Goal: Task Accomplishment & Management: Manage account settings

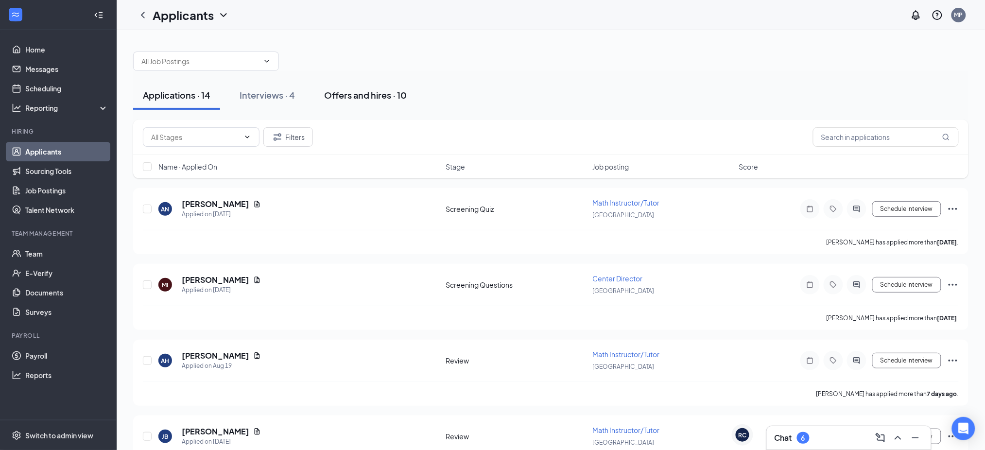
click at [355, 93] on div "Offers and hires · 10" at bounding box center [365, 95] width 83 height 12
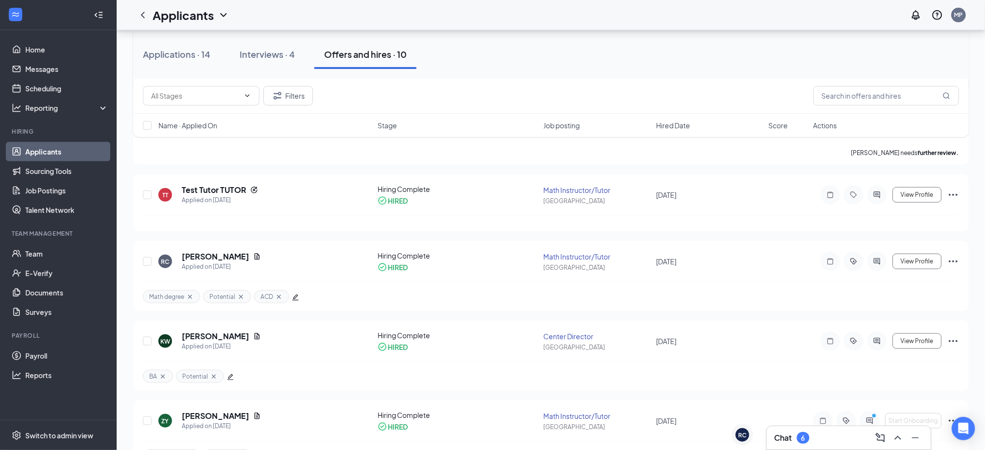
scroll to position [162, 0]
click at [319, 223] on div at bounding box center [551, 222] width 816 height 16
click at [957, 193] on icon "Ellipses" at bounding box center [953, 194] width 9 height 2
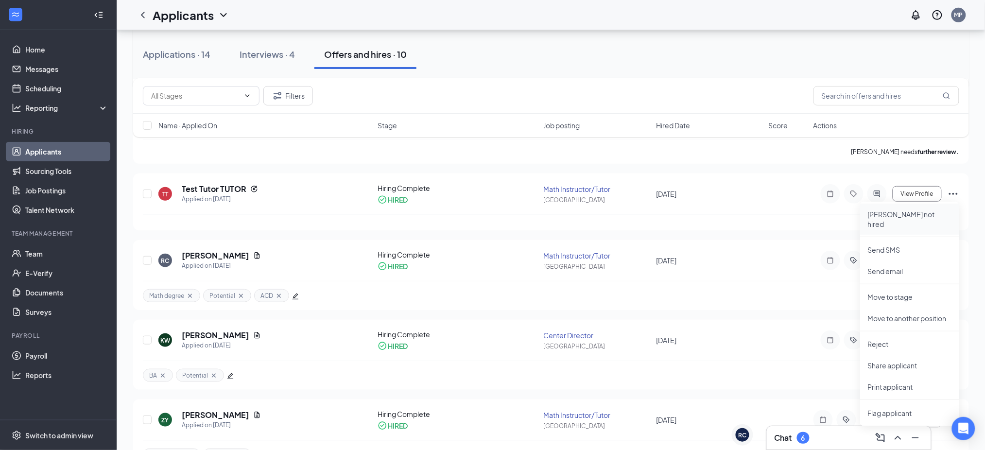
click at [900, 211] on p "Mark not hired" at bounding box center [910, 218] width 84 height 19
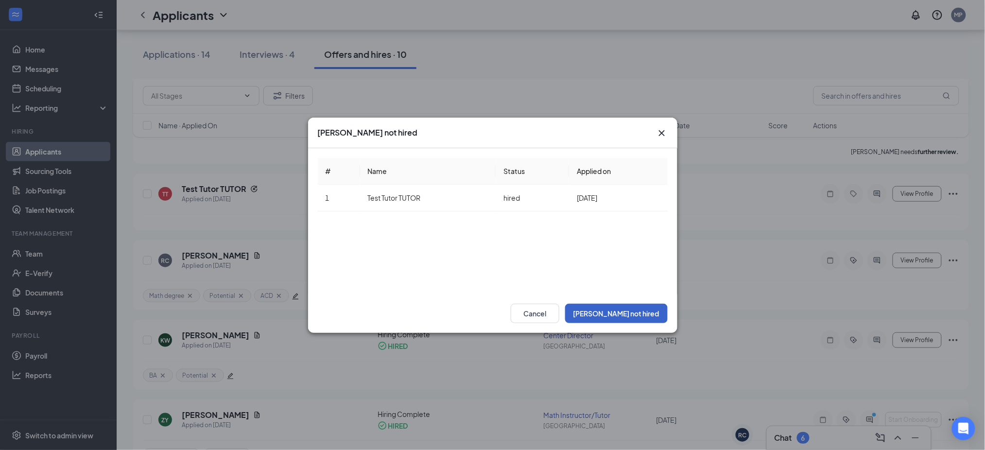
click at [636, 310] on button "Mark not hired" at bounding box center [616, 313] width 103 height 19
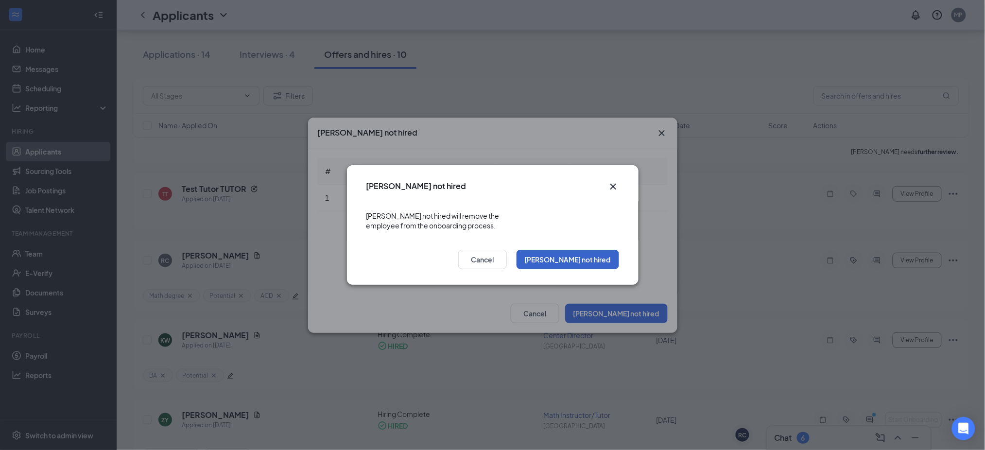
click at [581, 250] on button "Mark not hired" at bounding box center [568, 259] width 103 height 19
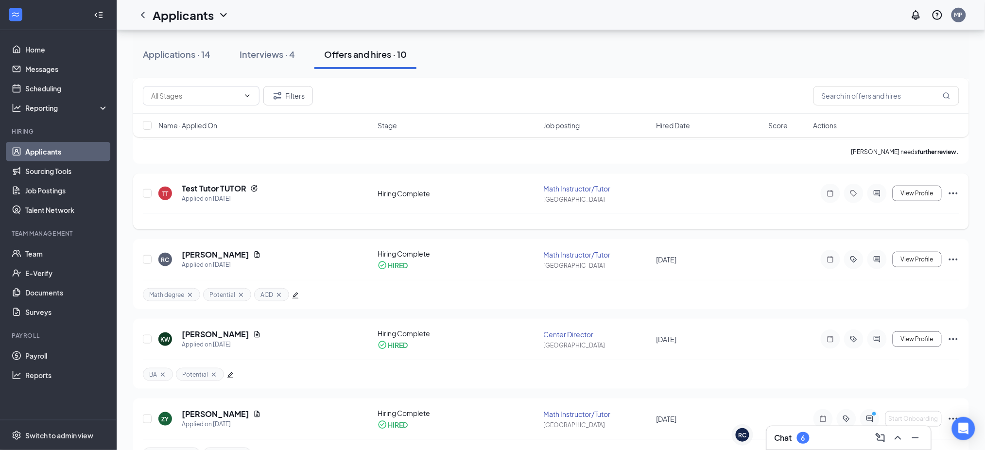
click at [957, 192] on icon "Ellipses" at bounding box center [953, 193] width 9 height 2
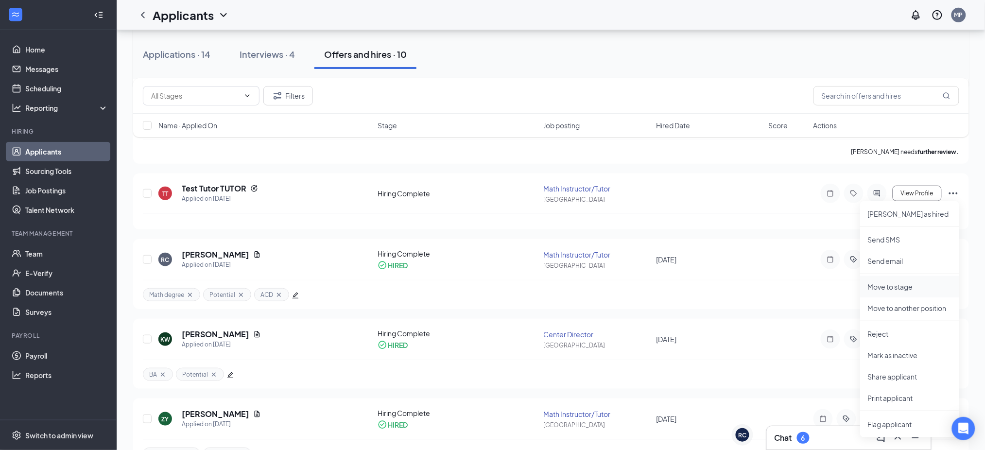
click at [896, 286] on p "Move to stage" at bounding box center [910, 287] width 84 height 10
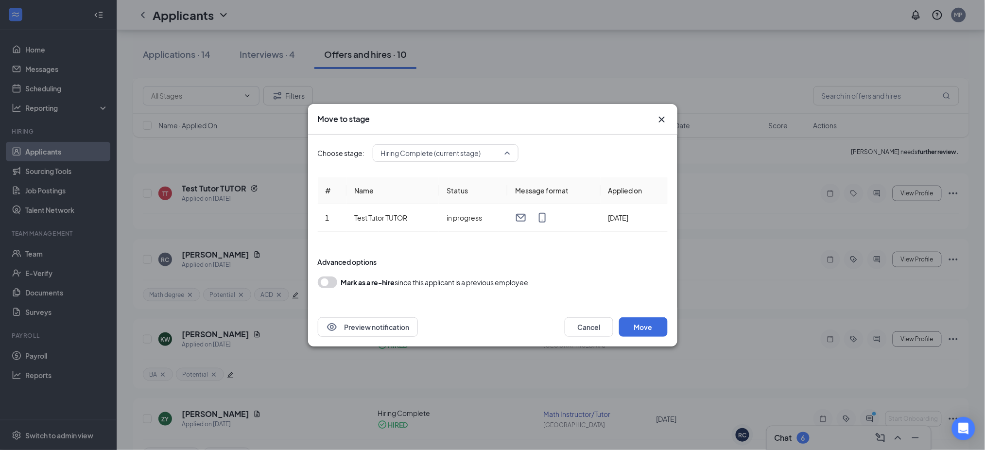
click at [503, 152] on span "Hiring Complete (current stage)" at bounding box center [445, 153] width 129 height 15
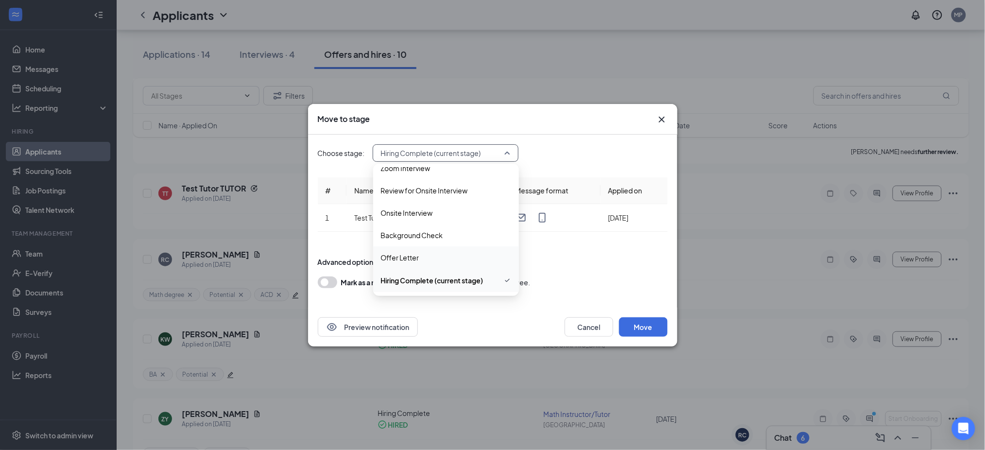
click at [445, 256] on span "Offer Letter" at bounding box center [446, 257] width 130 height 11
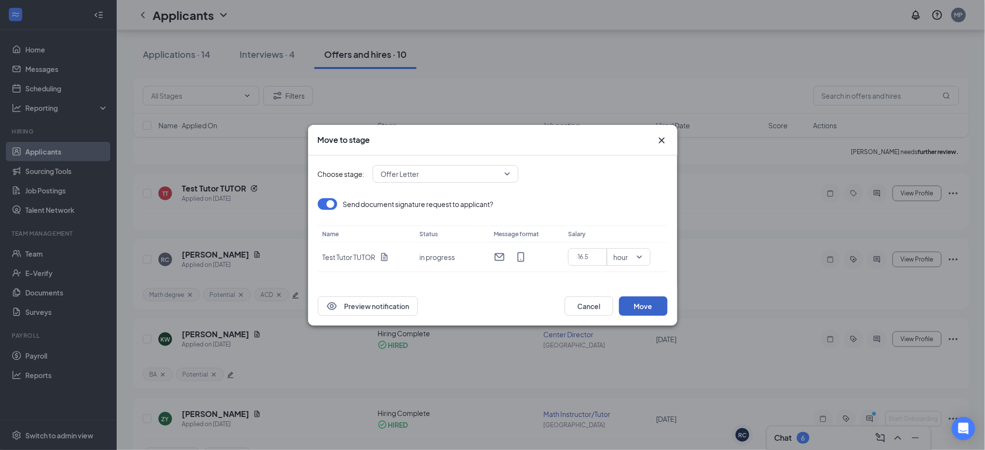
click at [643, 304] on button "Move" at bounding box center [643, 305] width 49 height 19
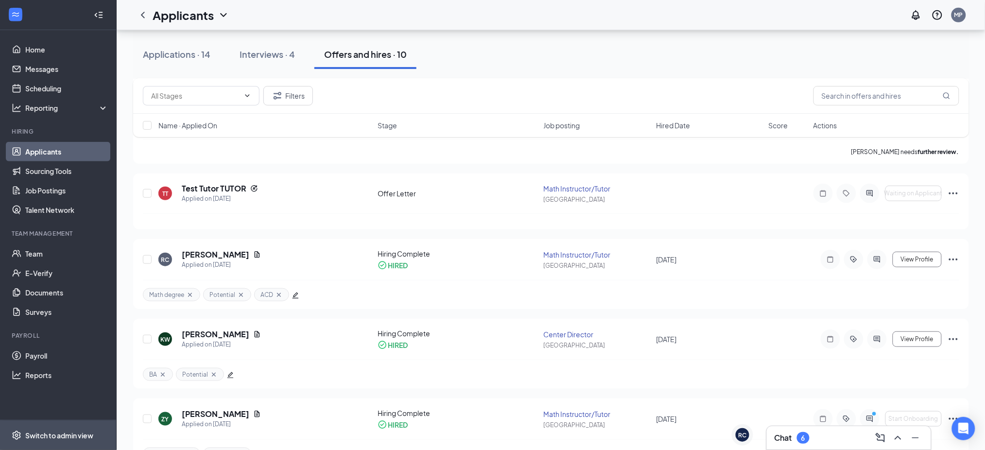
click at [61, 434] on div "Switch to admin view" at bounding box center [59, 436] width 68 height 10
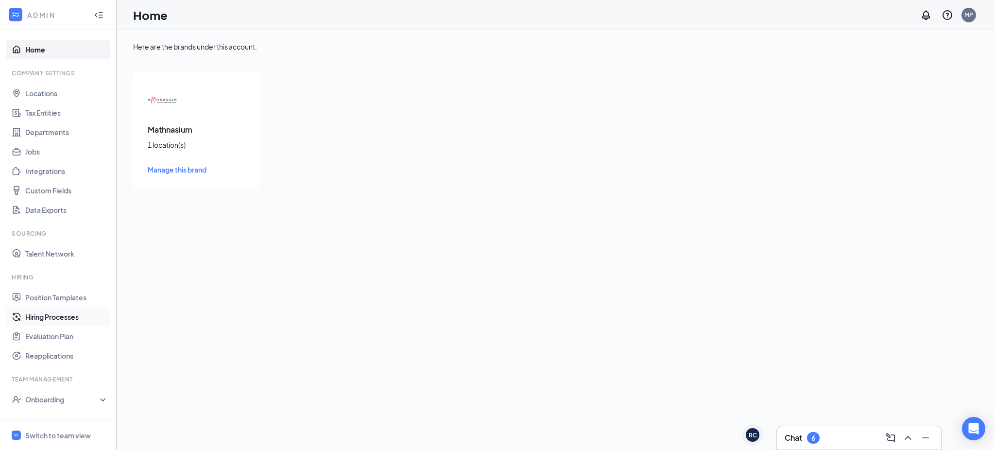
click at [49, 320] on link "Hiring Processes" at bounding box center [66, 316] width 83 height 19
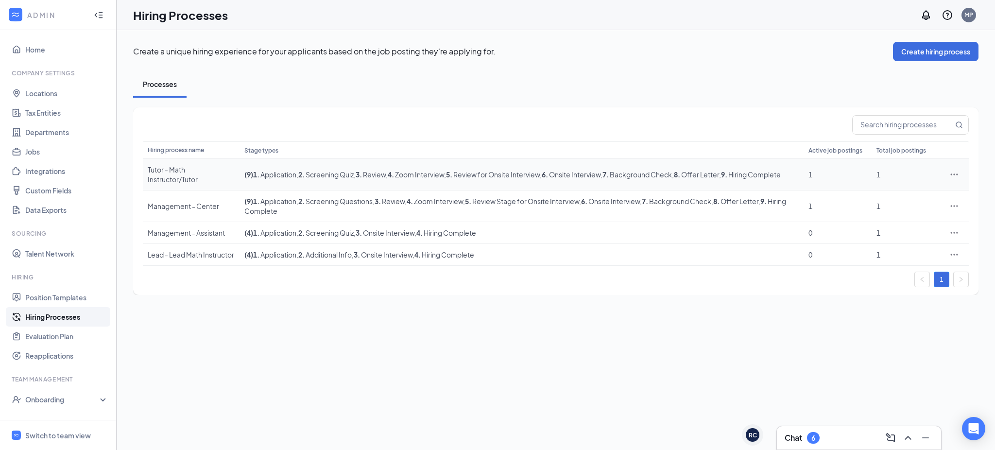
click at [953, 174] on icon "Ellipses" at bounding box center [954, 173] width 7 height 1
click at [920, 190] on span "Edit" at bounding box center [910, 194] width 84 height 11
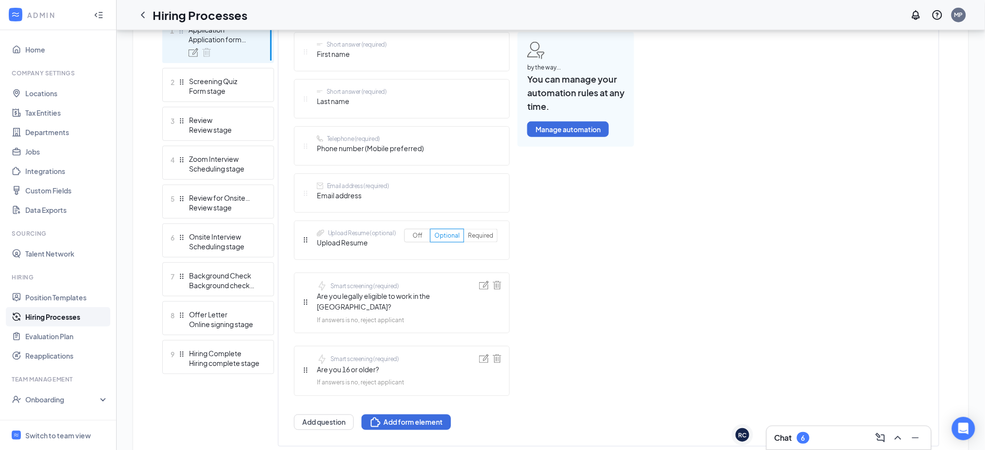
scroll to position [316, 0]
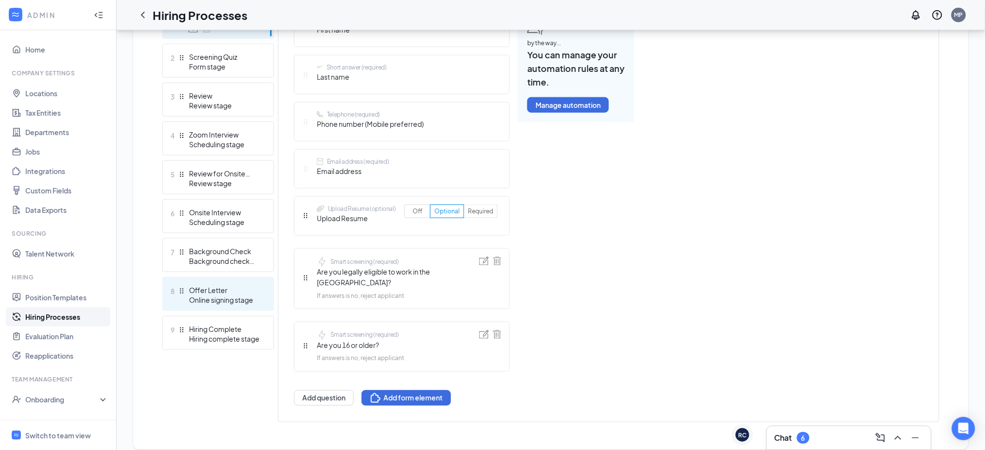
click at [203, 295] on div "Online signing stage" at bounding box center [224, 300] width 71 height 10
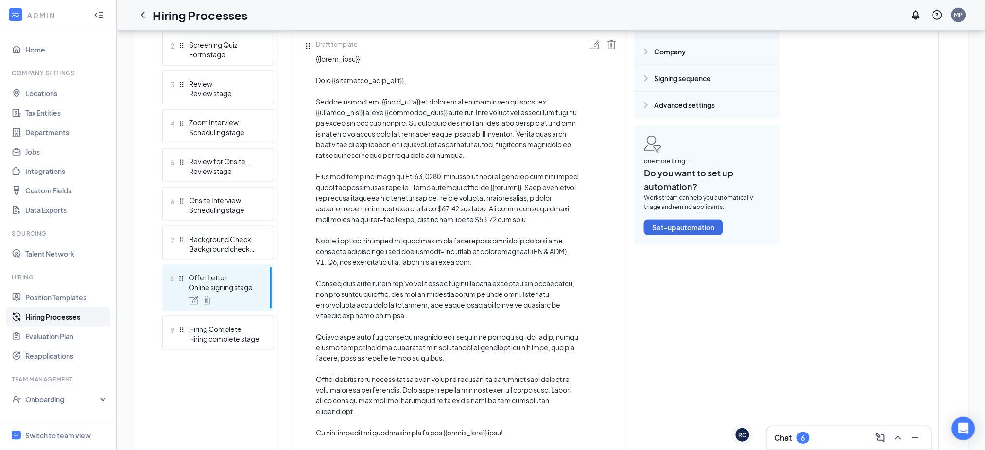
click at [594, 40] on img at bounding box center [595, 44] width 10 height 9
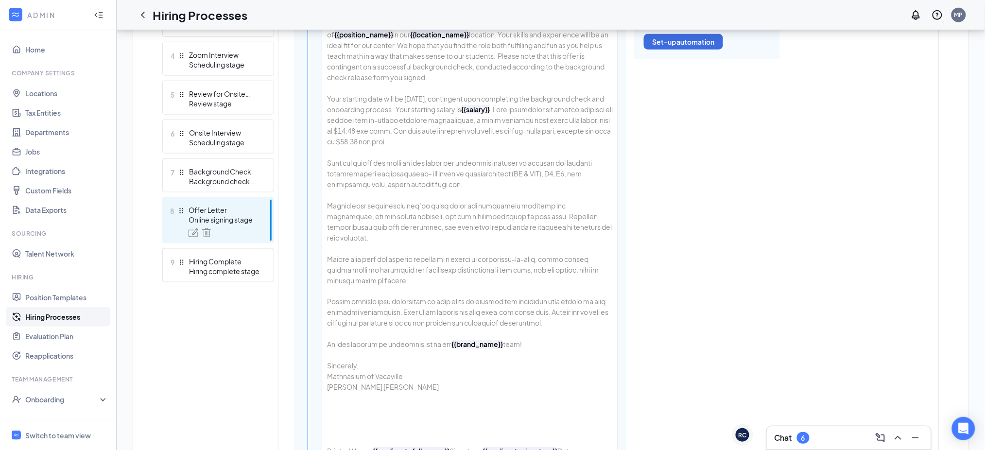
scroll to position [383, 0]
click at [428, 119] on div "{{today_date}} Dear {{applicant_full_name}} , Congratulations! {{brand_name}} i…" at bounding box center [469, 238] width 295 height 491
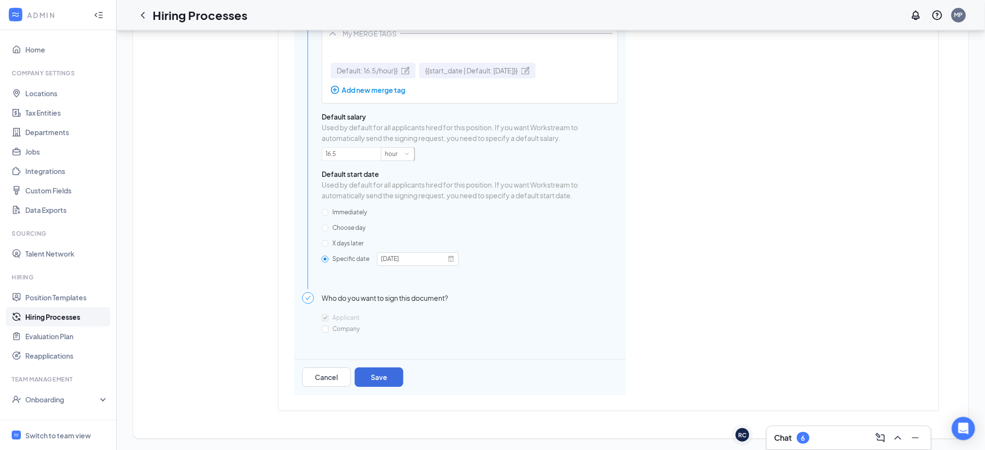
scroll to position [999, 0]
click at [448, 262] on span at bounding box center [451, 259] width 7 height 7
click at [472, 283] on link at bounding box center [471, 291] width 7 height 17
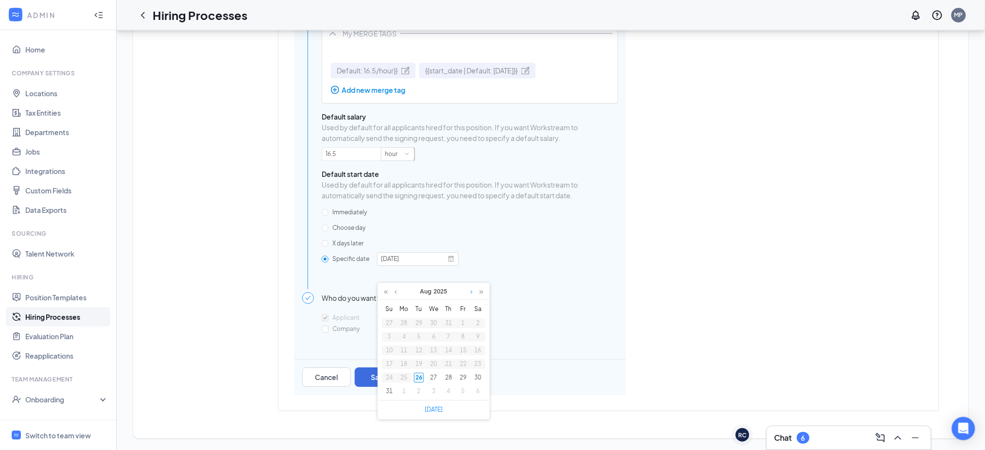
click at [472, 283] on link at bounding box center [471, 291] width 7 height 17
click at [421, 318] on div "2" at bounding box center [419, 323] width 10 height 10
type input "Sep 2, 2025"
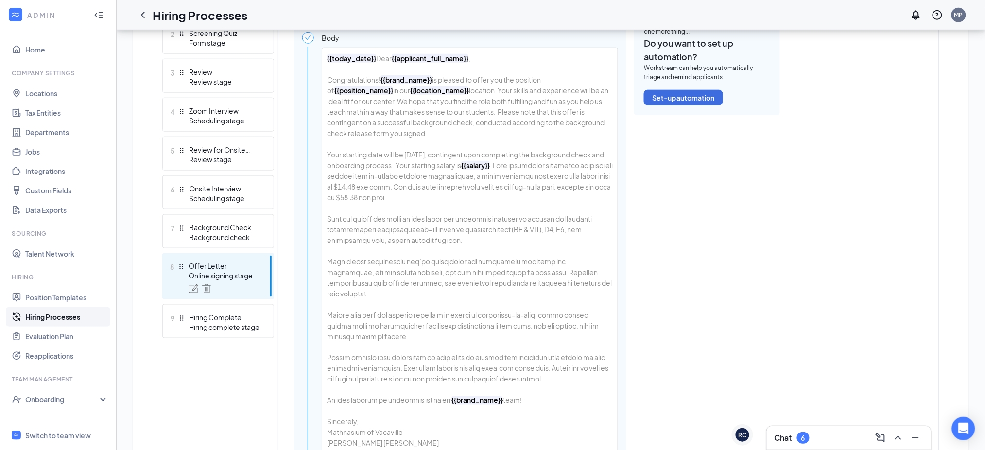
scroll to position [295, 0]
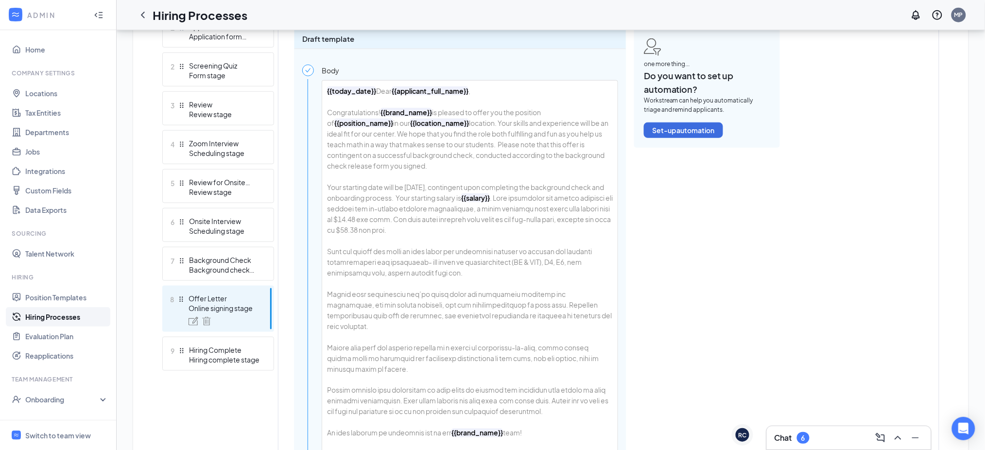
click at [425, 207] on div "{{today_date}} Dear {{applicant_full_name}} , Congratulations! {{brand_name}} i…" at bounding box center [469, 326] width 295 height 491
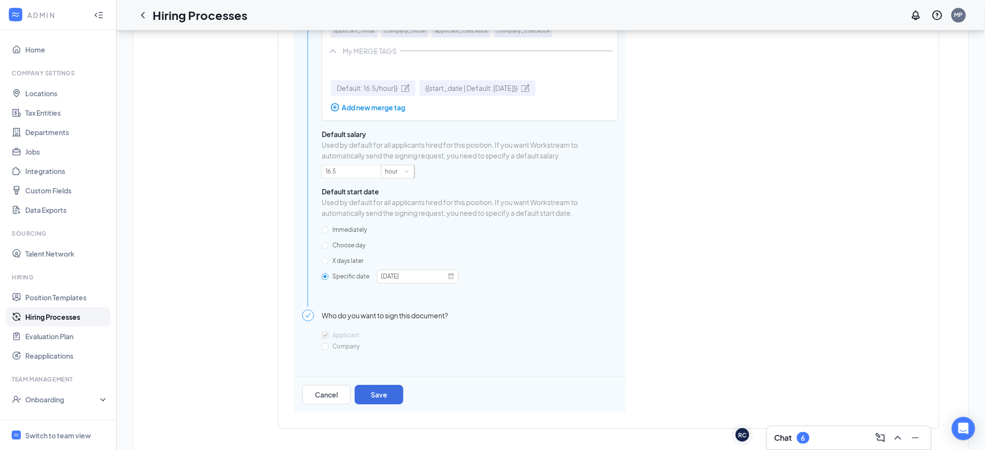
scroll to position [999, 0]
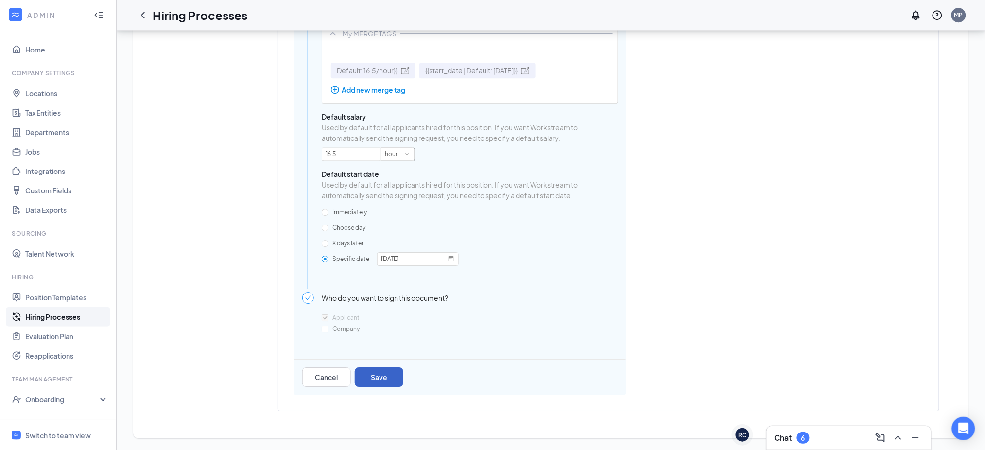
click at [379, 384] on button "Save" at bounding box center [379, 376] width 49 height 19
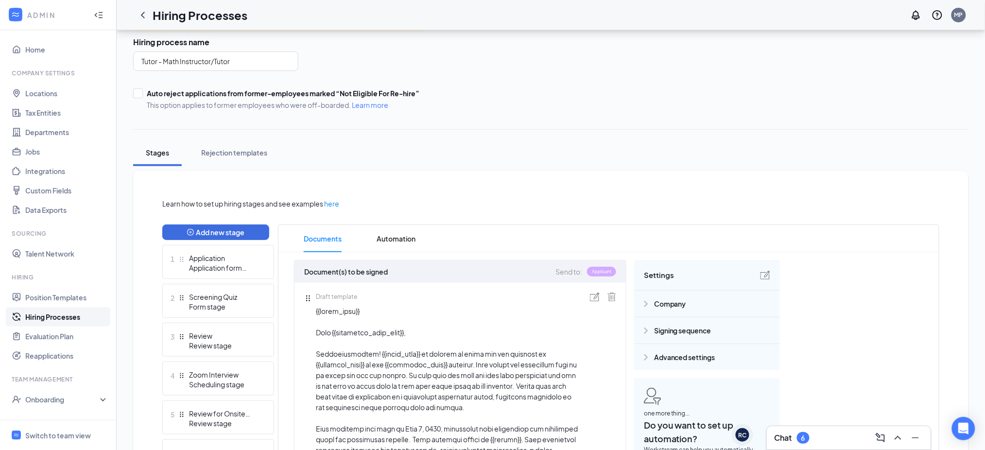
scroll to position [0, 0]
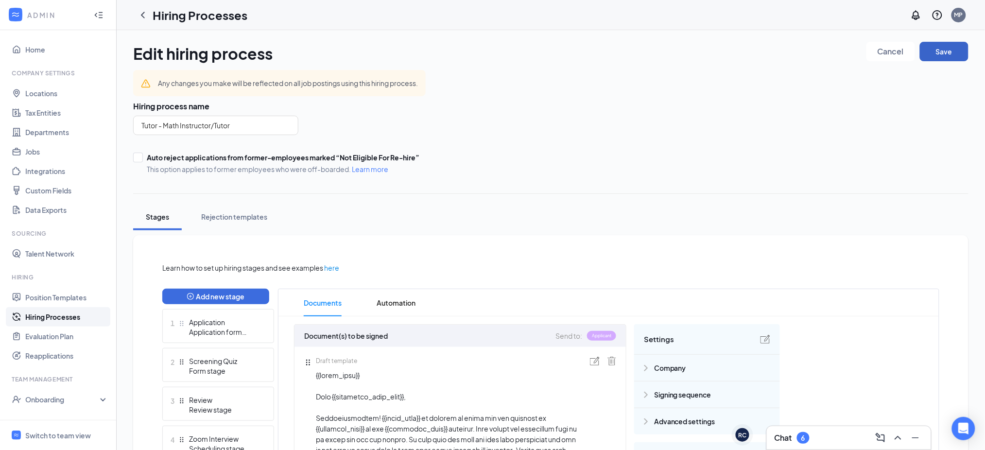
click at [959, 49] on button "Save" at bounding box center [944, 51] width 49 height 19
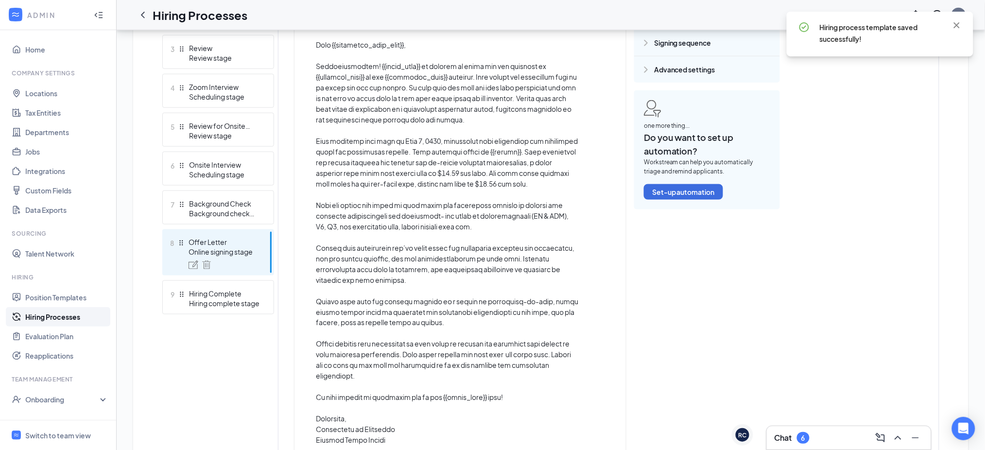
scroll to position [360, 0]
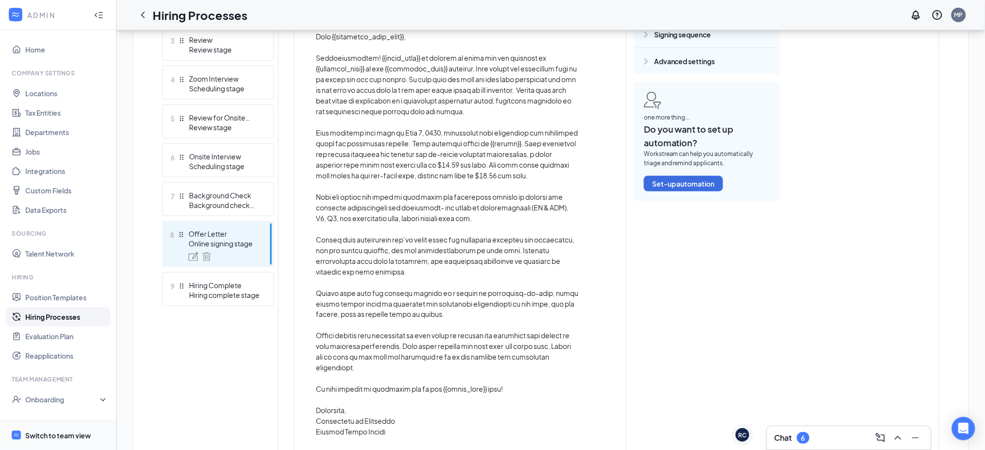
click at [45, 443] on span "Switch to team view" at bounding box center [66, 435] width 83 height 30
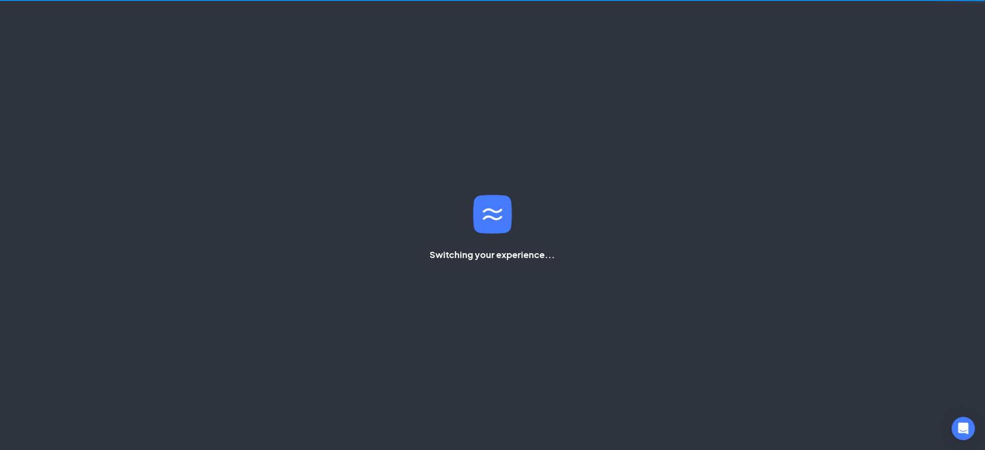
scroll to position [20, 0]
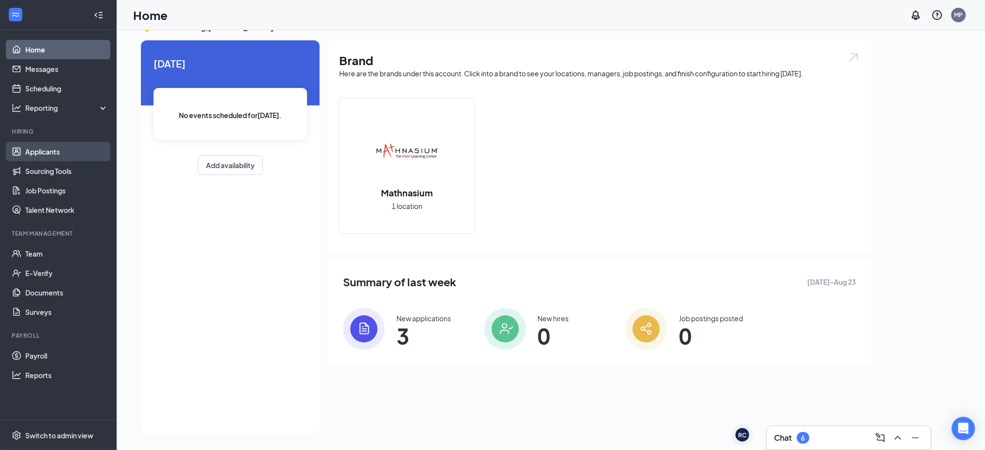
click at [56, 150] on link "Applicants" at bounding box center [66, 151] width 83 height 19
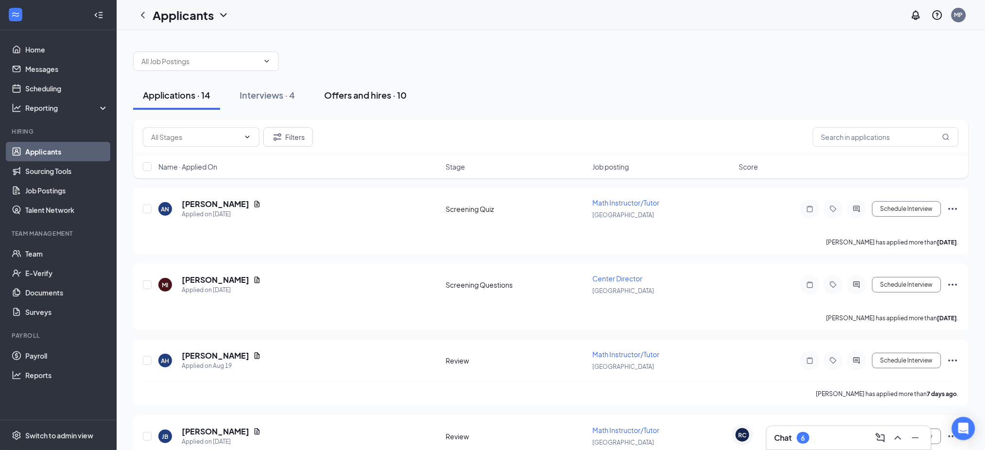
click at [363, 92] on div "Offers and hires · 10" at bounding box center [365, 95] width 83 height 12
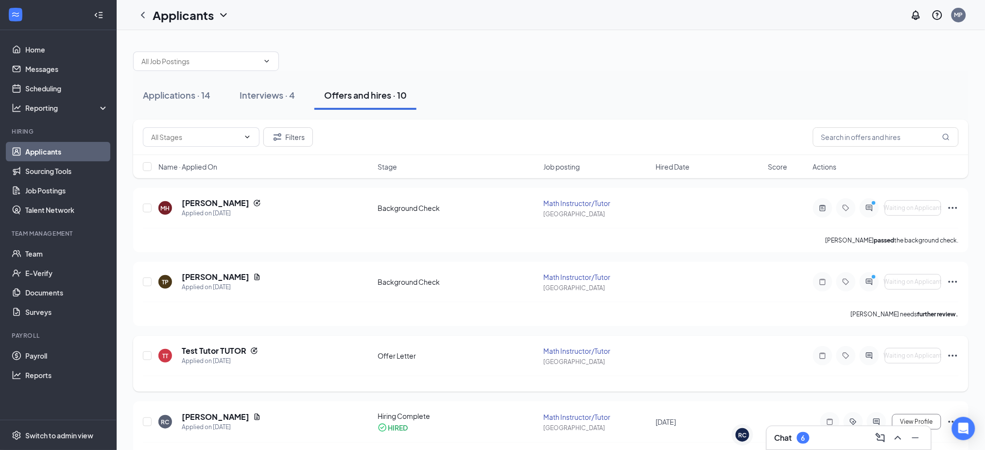
click at [951, 354] on icon "Ellipses" at bounding box center [953, 356] width 12 height 12
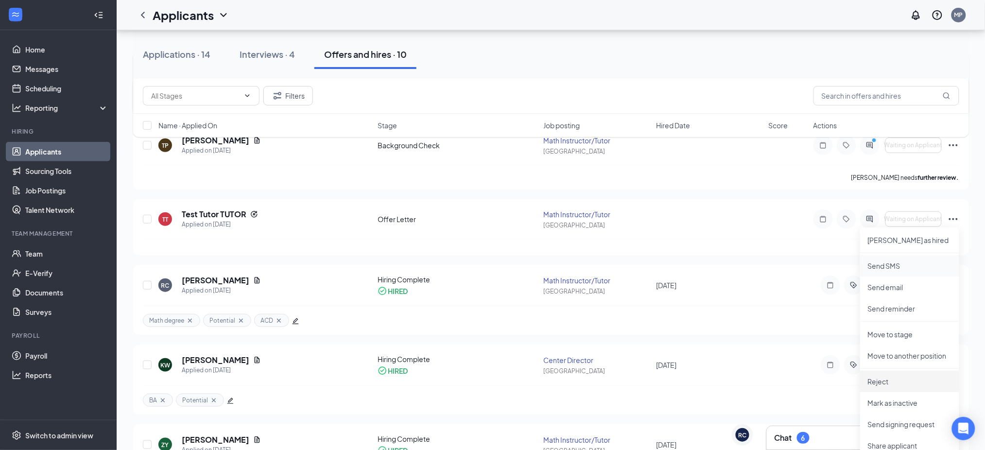
scroll to position [137, 0]
click at [898, 331] on p "Move to stage" at bounding box center [910, 334] width 84 height 10
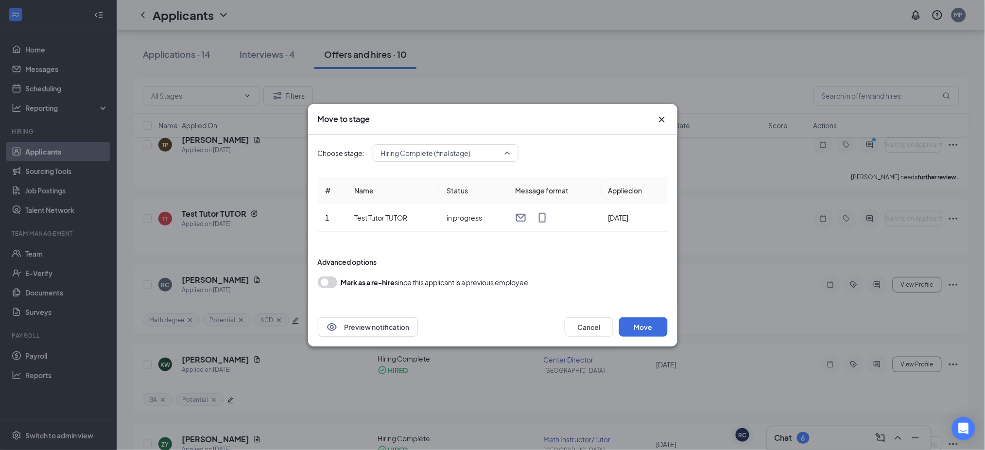
scroll to position [78, 0]
click at [488, 152] on span "Hiring Complete (final stage)" at bounding box center [441, 153] width 121 height 15
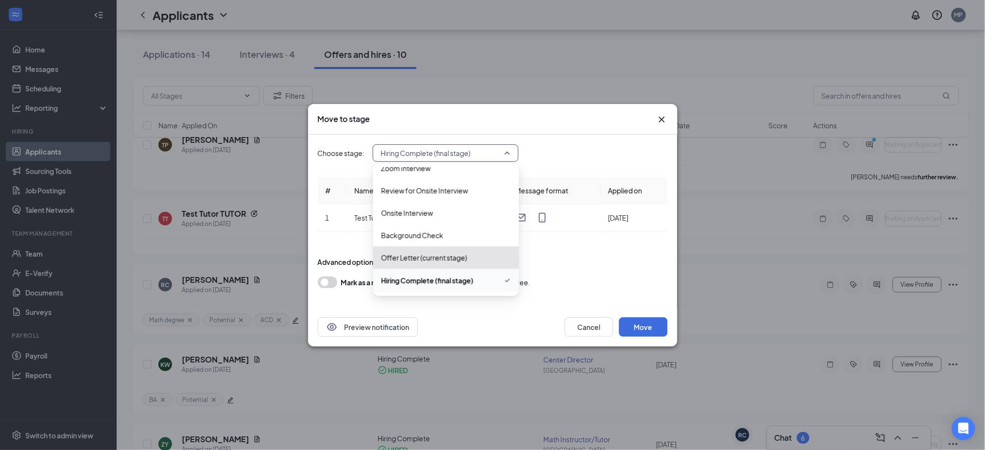
click at [494, 151] on span "Hiring Complete (final stage)" at bounding box center [441, 153] width 121 height 15
click at [418, 236] on span "Background Check" at bounding box center [412, 235] width 62 height 11
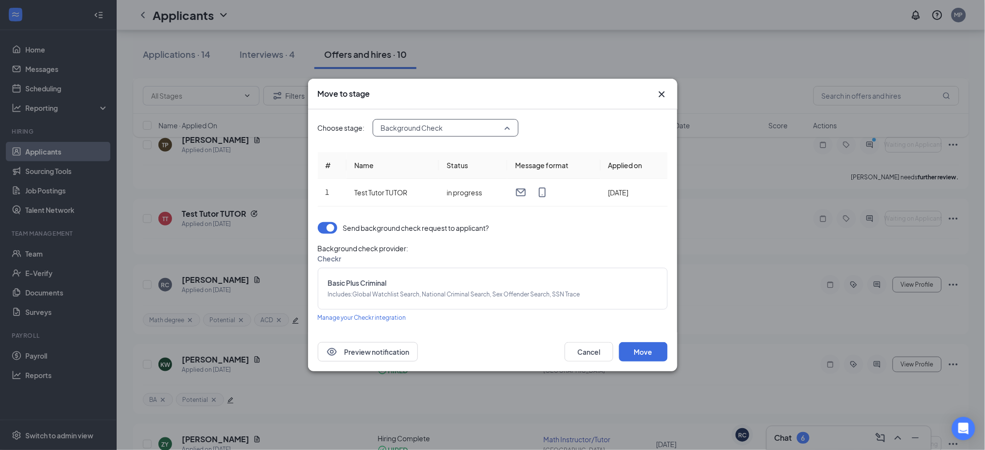
click at [477, 132] on span "Background Check" at bounding box center [441, 128] width 121 height 15
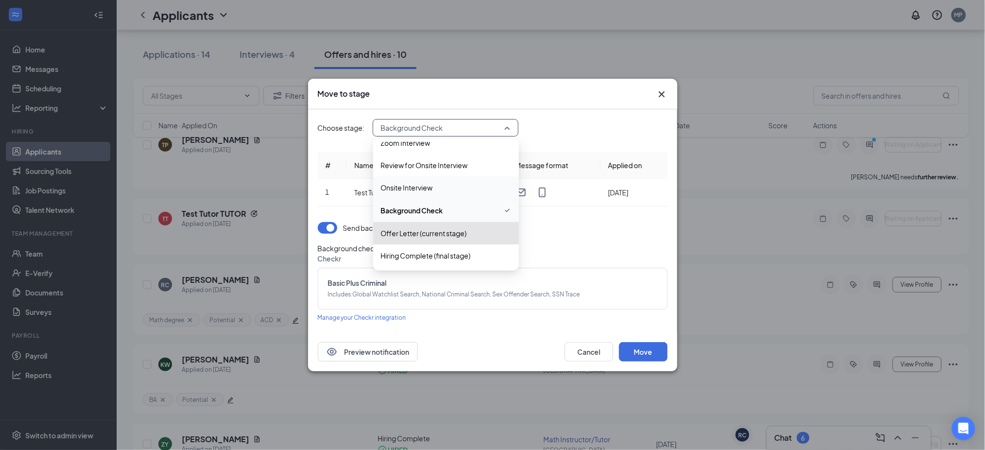
click at [441, 186] on span "Onsite Interview" at bounding box center [446, 187] width 130 height 11
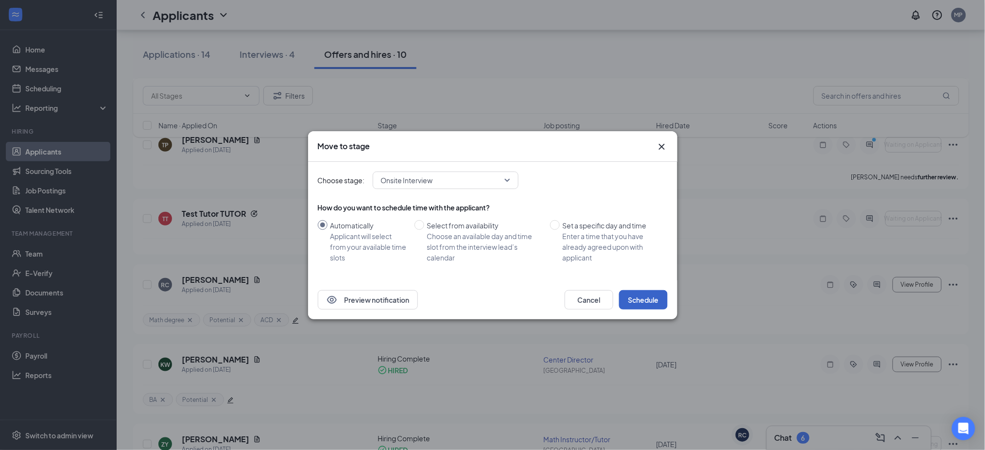
click at [637, 295] on button "Schedule" at bounding box center [643, 299] width 49 height 19
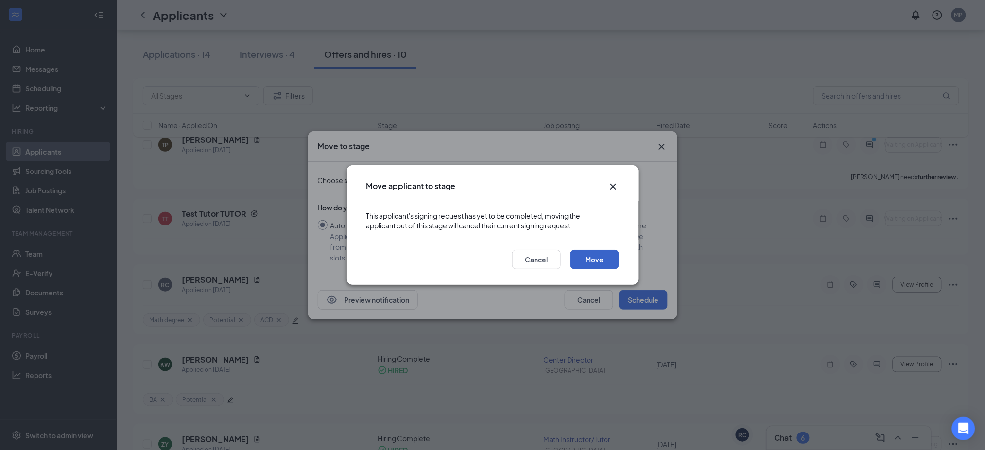
click at [588, 255] on button "Move" at bounding box center [594, 259] width 49 height 19
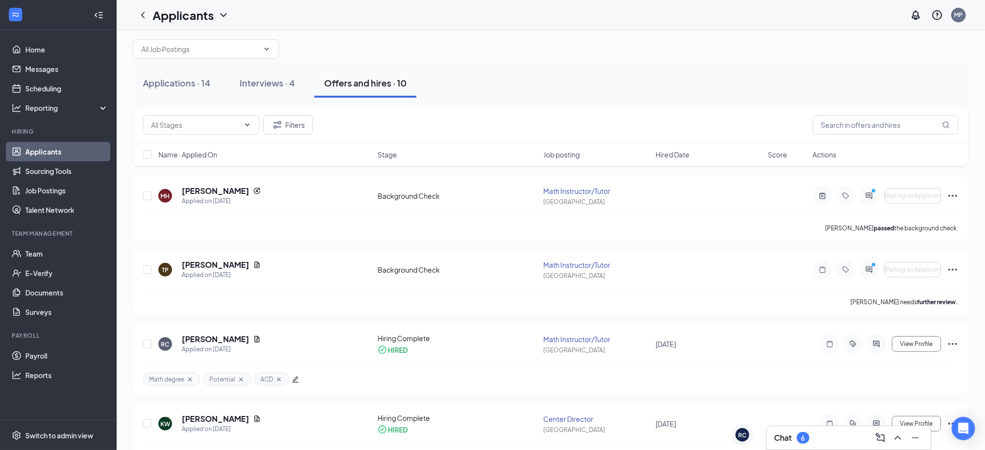
scroll to position [6, 0]
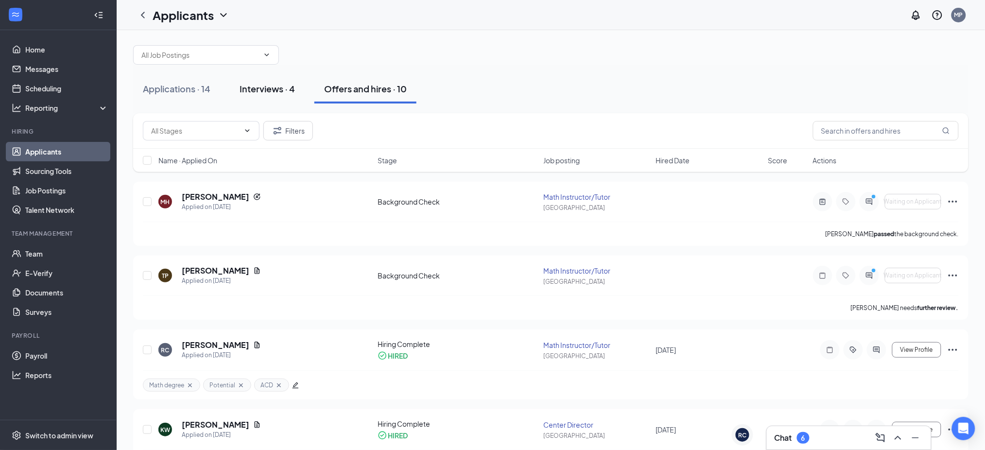
click at [278, 93] on div "Interviews · 4" at bounding box center [267, 89] width 55 height 12
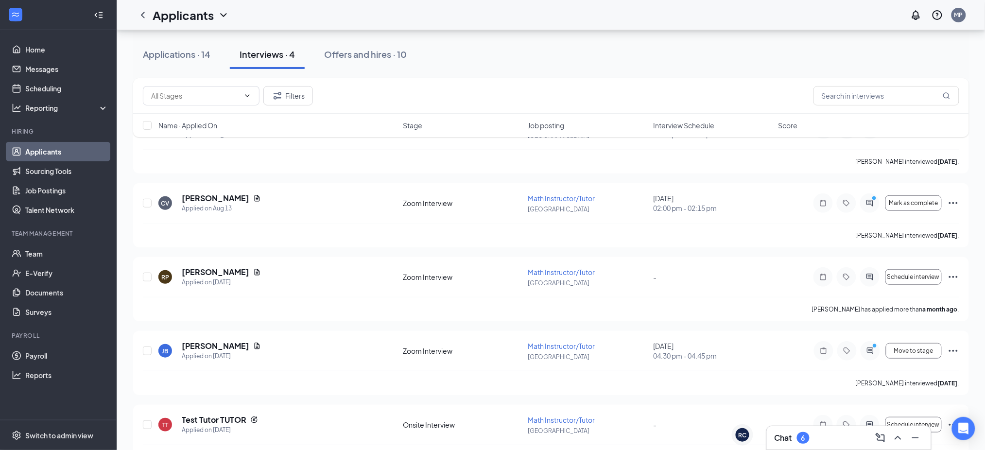
scroll to position [100, 0]
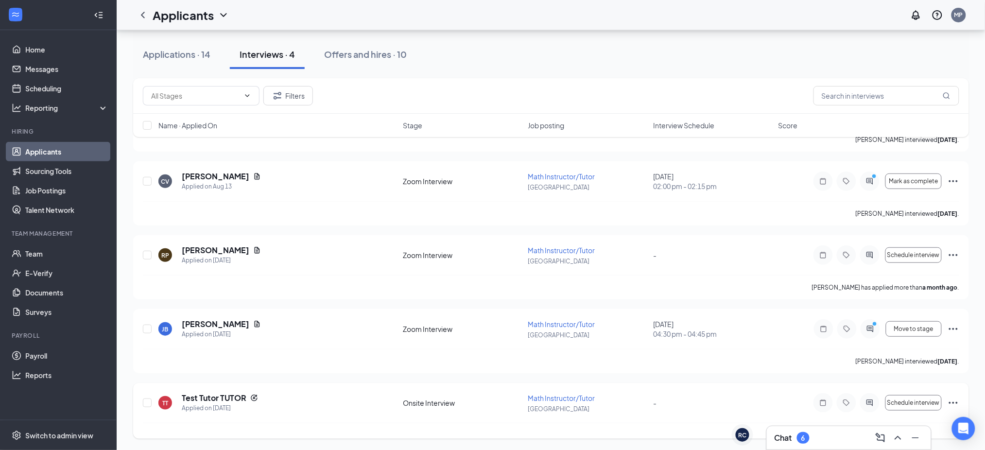
click at [954, 403] on icon "Ellipses" at bounding box center [953, 403] width 12 height 12
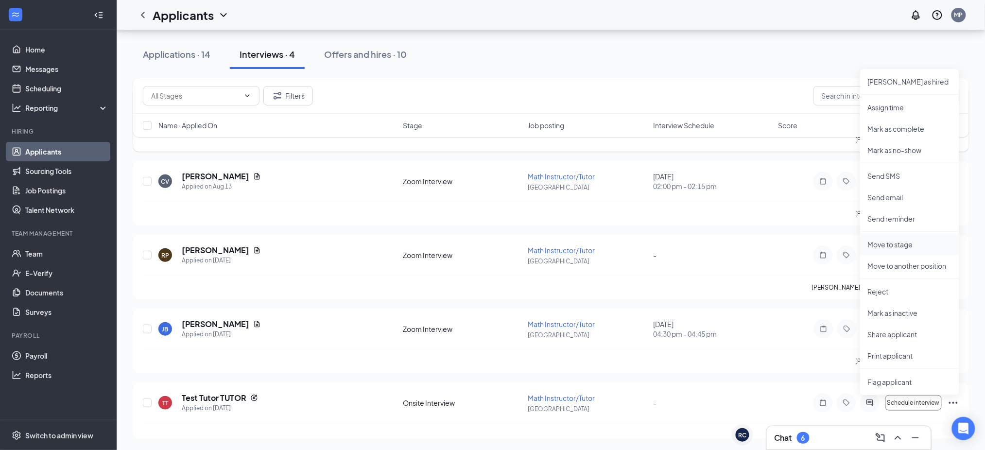
click at [887, 251] on li "Move to stage" at bounding box center [909, 244] width 99 height 21
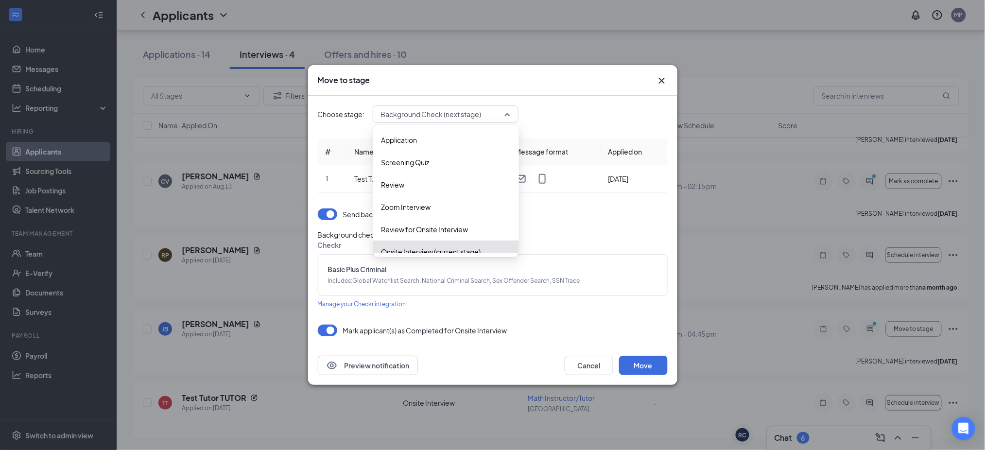
click at [476, 108] on span "Background Check (next stage)" at bounding box center [431, 114] width 101 height 15
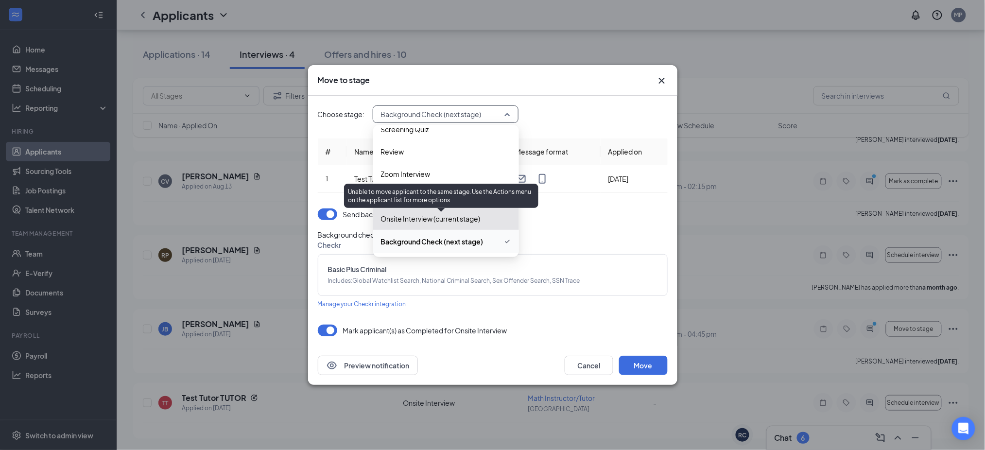
scroll to position [78, 0]
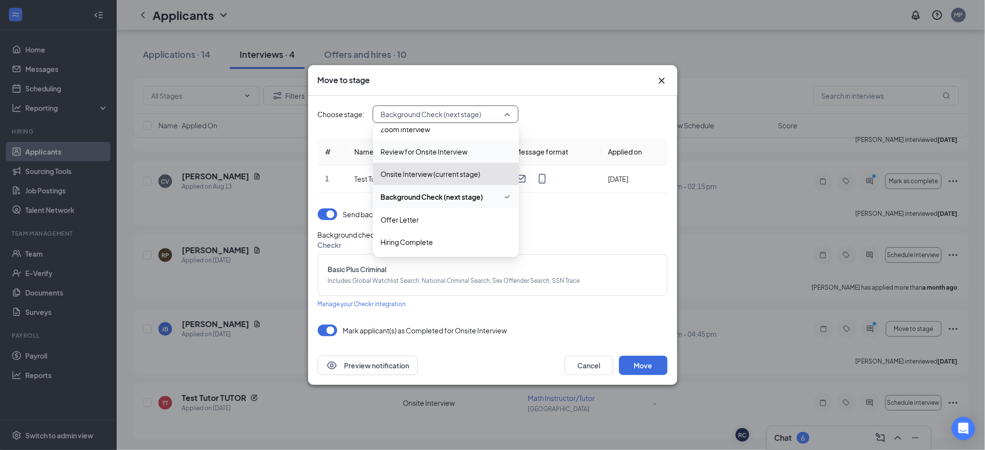
click at [452, 214] on div "Offer Letter" at bounding box center [446, 219] width 146 height 22
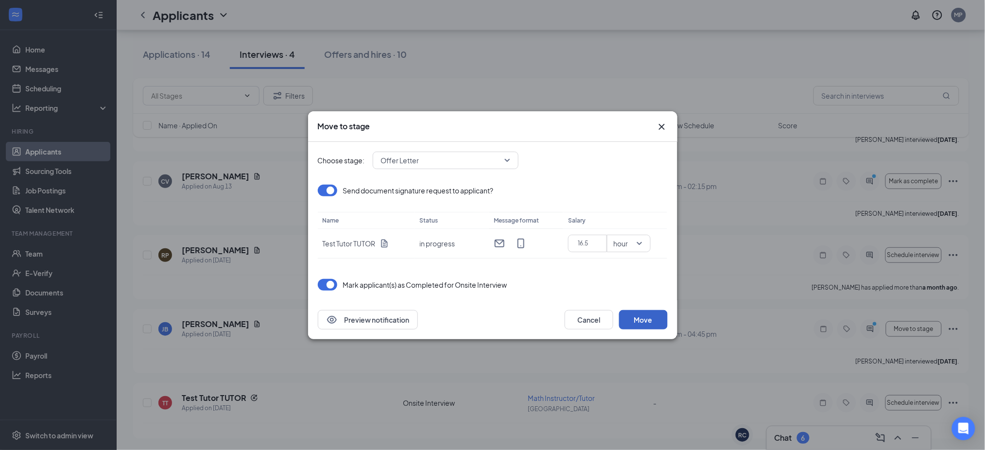
click at [644, 317] on button "Move" at bounding box center [643, 319] width 49 height 19
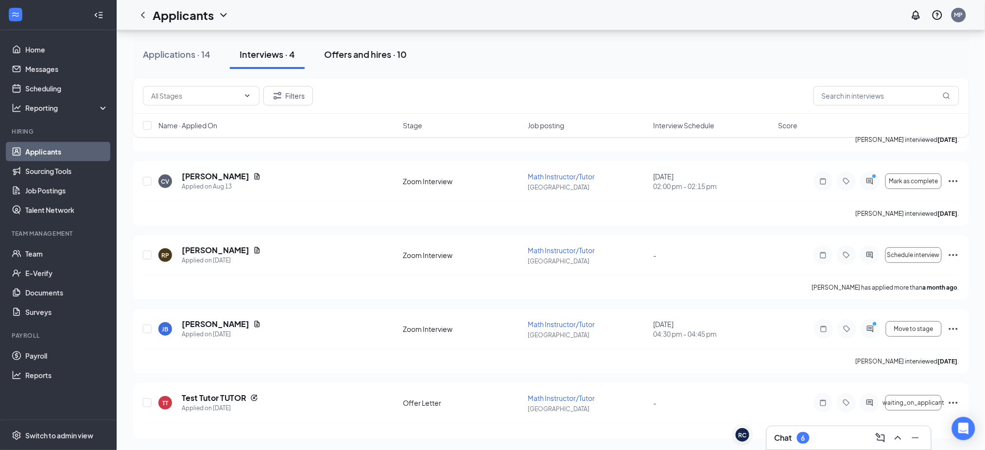
click at [363, 58] on div "Offers and hires · 10" at bounding box center [365, 54] width 83 height 12
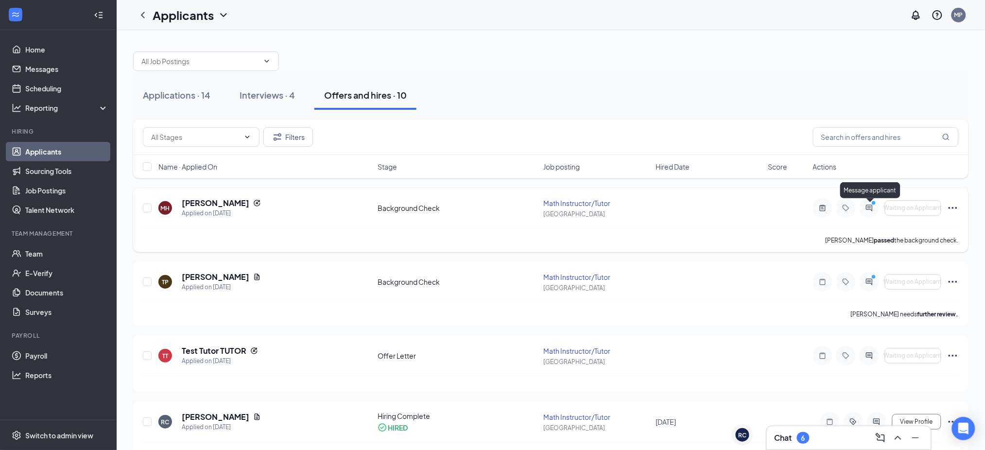
click at [869, 203] on icon "PrimaryDot" at bounding box center [875, 204] width 12 height 8
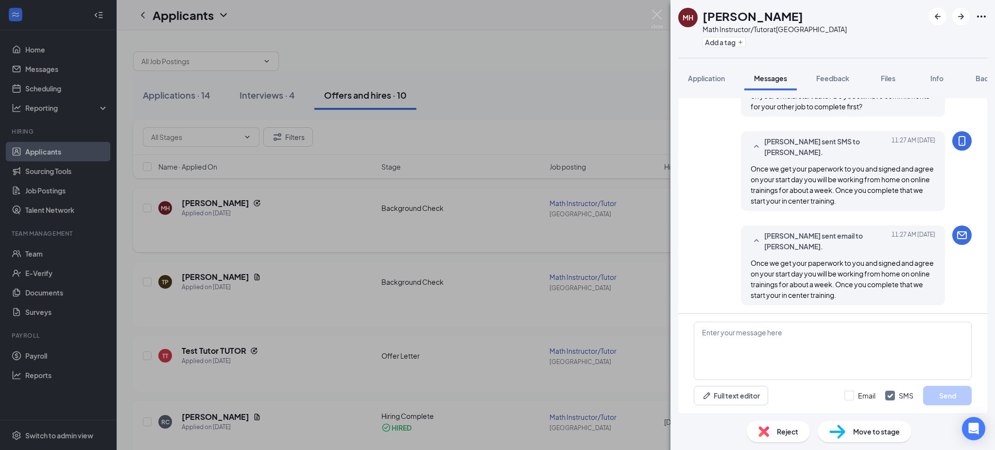
scroll to position [529, 0]
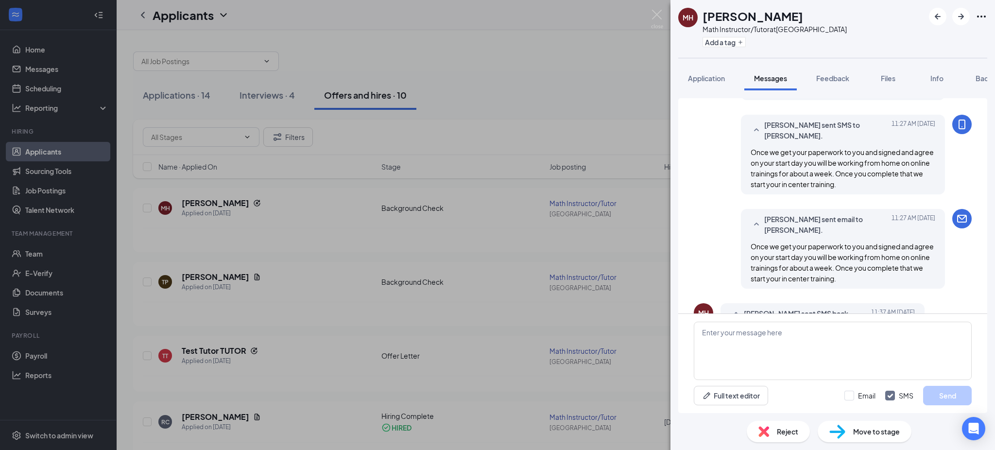
scroll to position [529, 0]
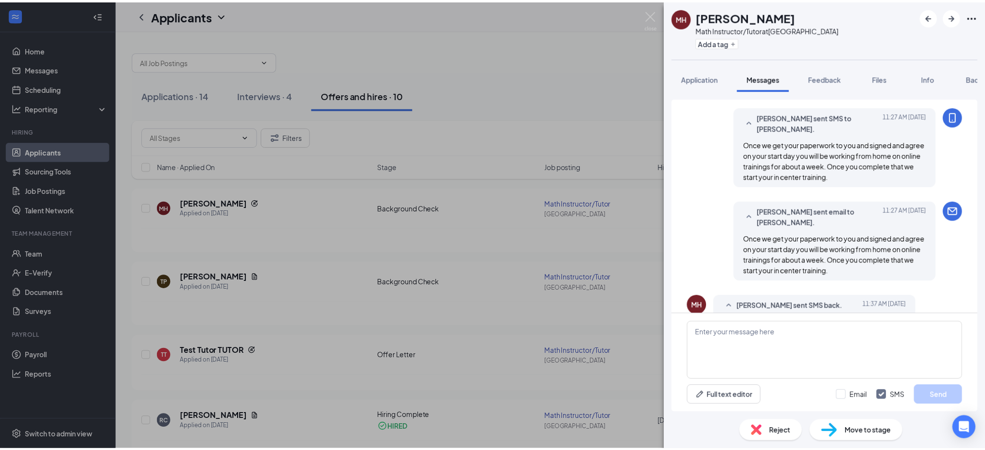
scroll to position [529, 0]
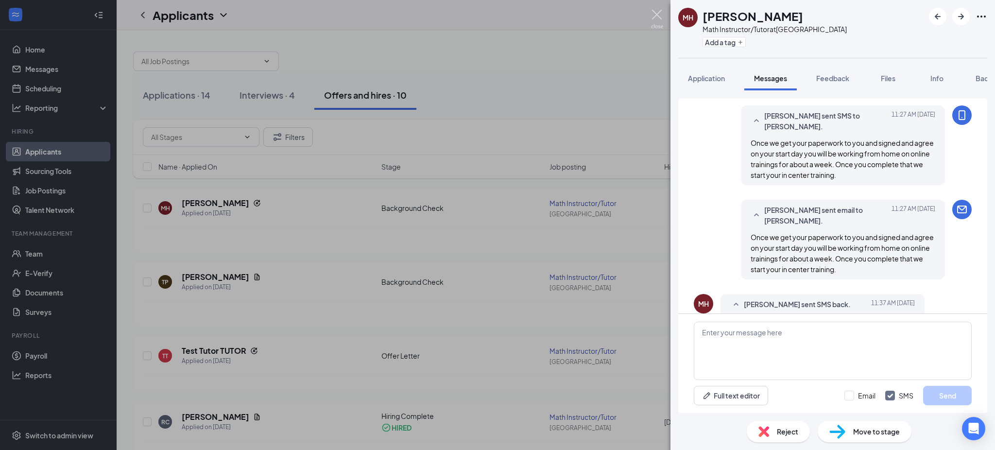
click at [654, 12] on img at bounding box center [657, 19] width 12 height 19
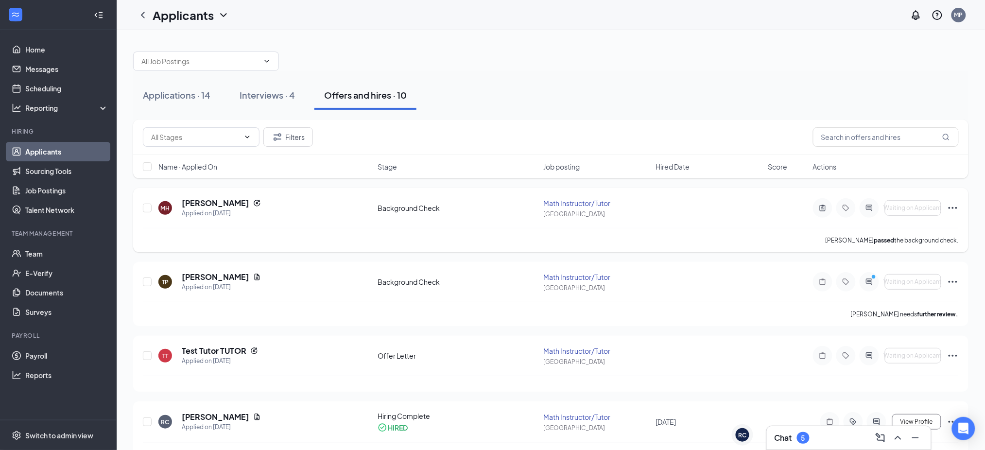
click at [958, 205] on icon "Ellipses" at bounding box center [953, 208] width 12 height 12
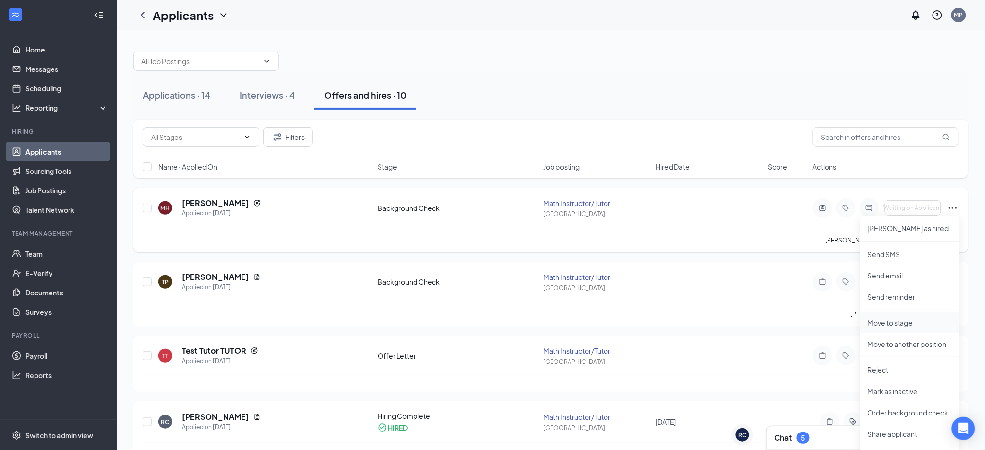
click at [886, 325] on p "Move to stage" at bounding box center [910, 323] width 84 height 10
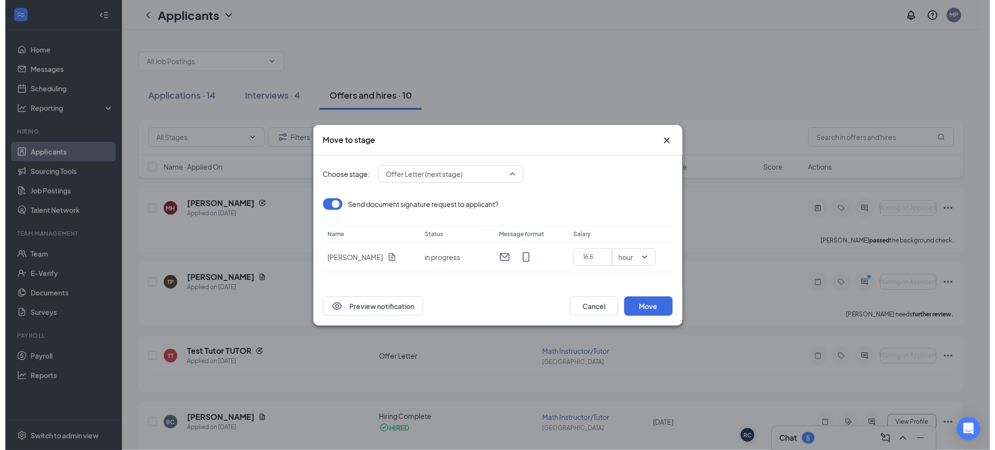
scroll to position [55, 0]
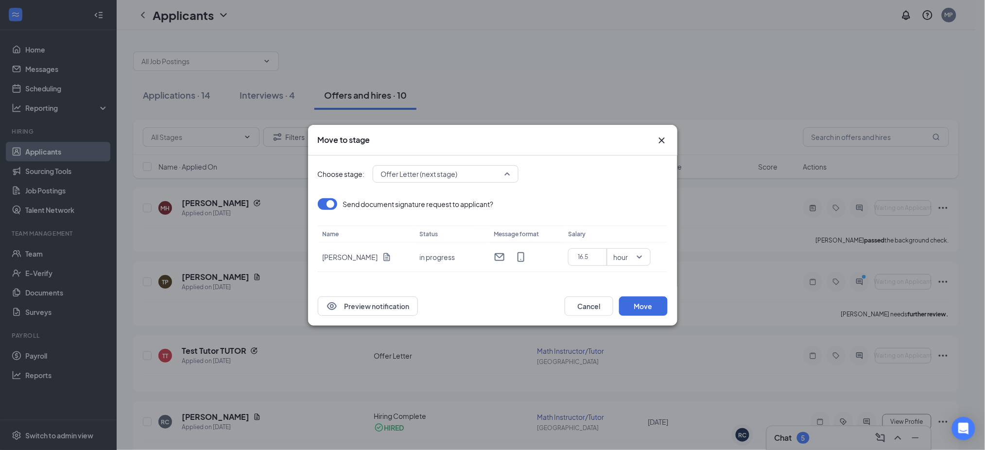
click at [483, 178] on span "Offer Letter (next stage)" at bounding box center [441, 174] width 121 height 15
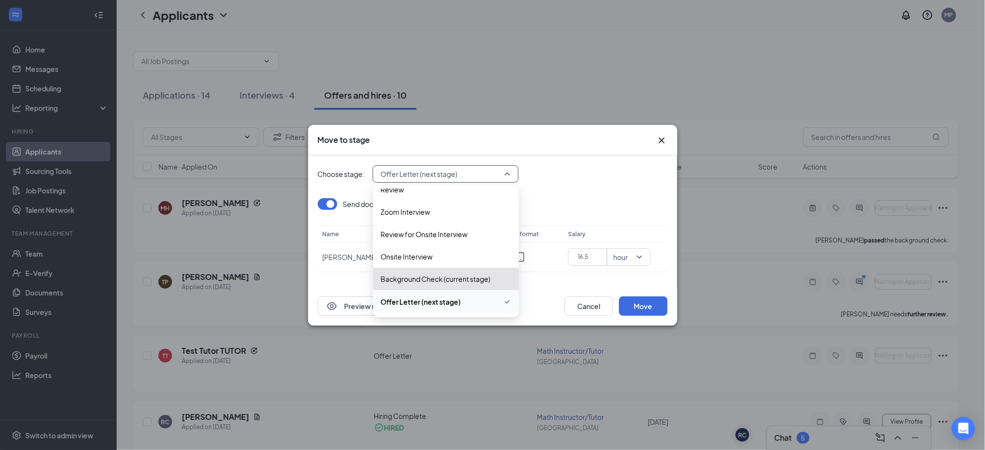
click at [450, 303] on span "Offer Letter (next stage)" at bounding box center [421, 301] width 80 height 11
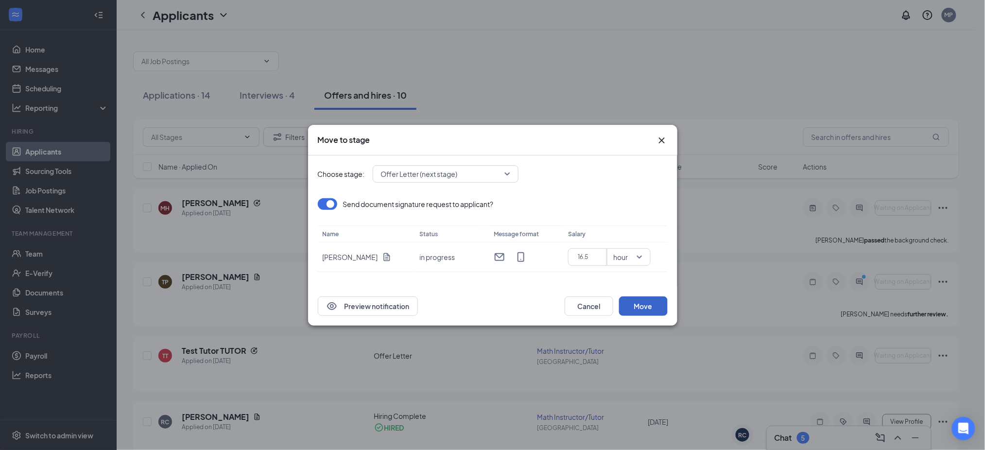
click at [647, 308] on button "Move" at bounding box center [643, 305] width 49 height 19
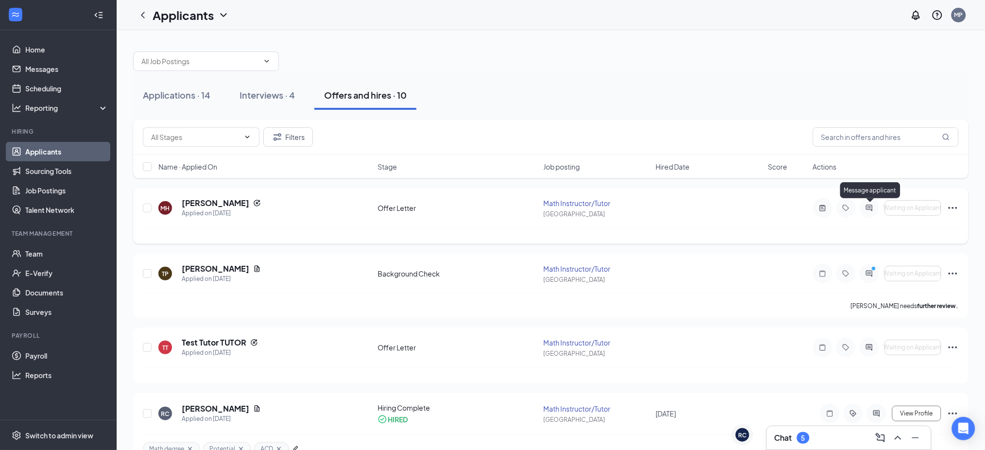
click at [871, 209] on icon "ActiveChat" at bounding box center [869, 208] width 6 height 6
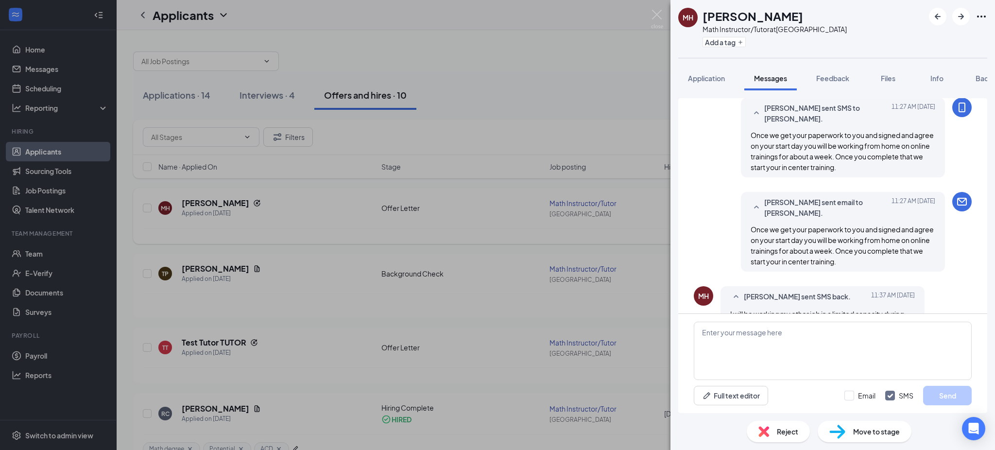
scroll to position [511, 0]
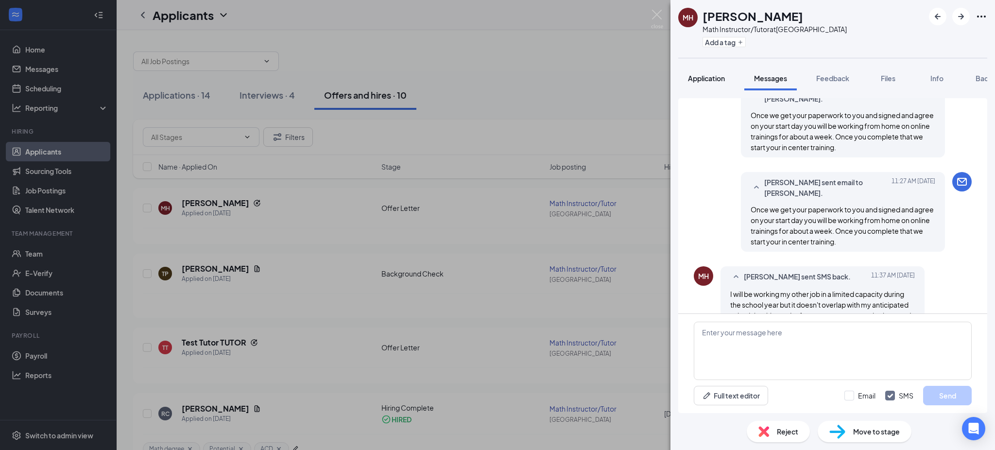
click at [701, 79] on span "Application" at bounding box center [706, 78] width 37 height 9
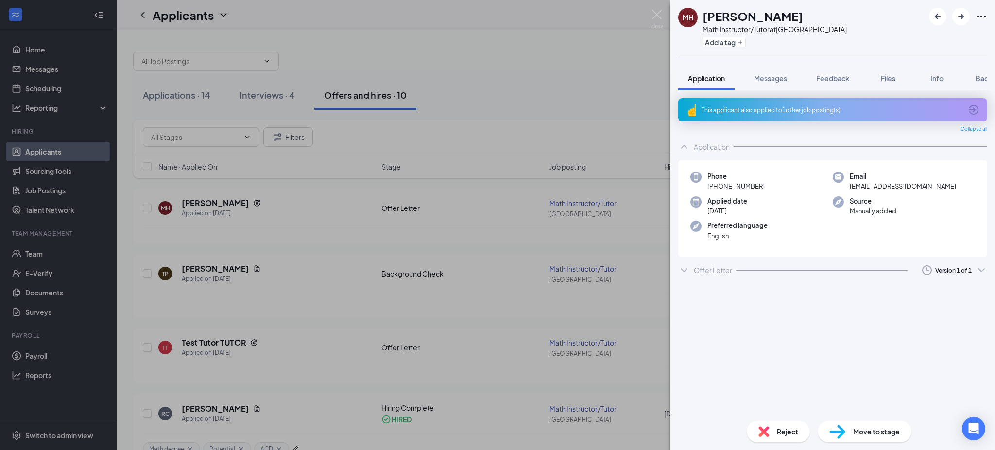
click at [685, 270] on icon "ChevronDown" at bounding box center [684, 270] width 6 height 4
click at [685, 270] on icon "ChevronUp" at bounding box center [684, 270] width 12 height 12
click at [685, 270] on icon "ChevronDown" at bounding box center [684, 270] width 6 height 4
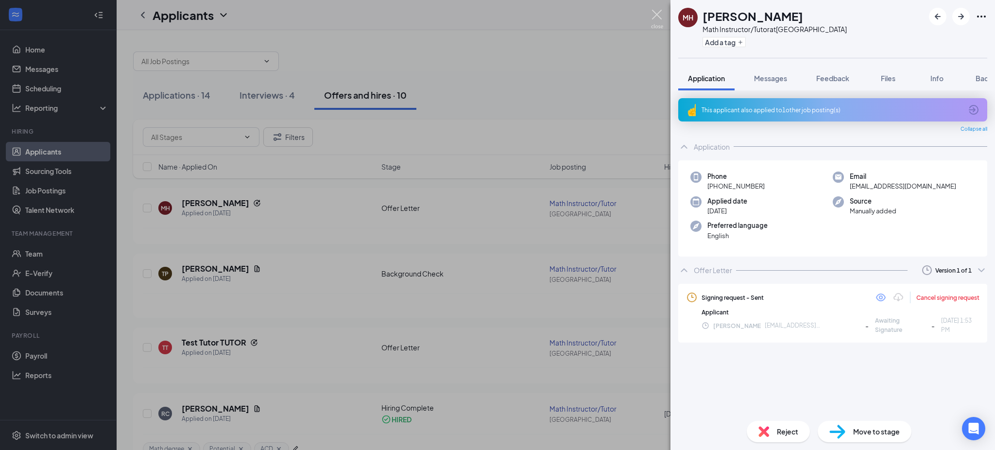
click at [658, 23] on img at bounding box center [657, 19] width 12 height 19
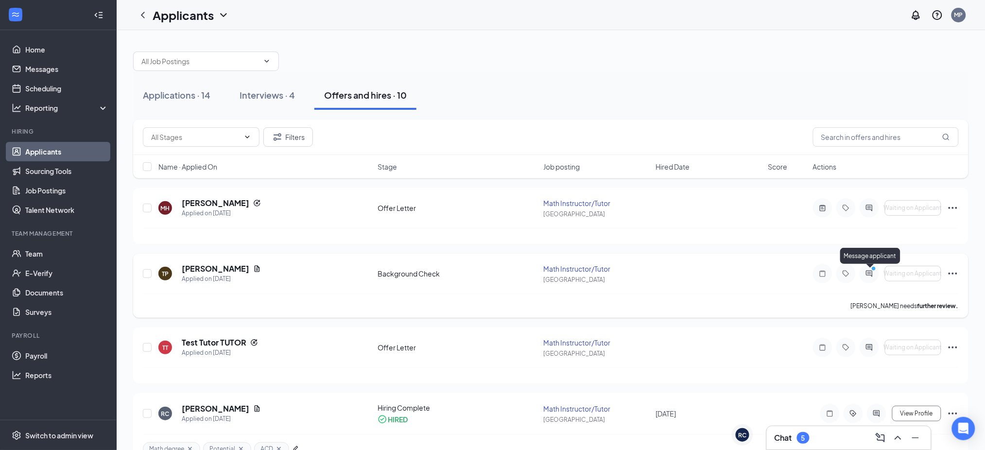
click at [872, 276] on icon "ActiveChat" at bounding box center [869, 273] width 6 height 6
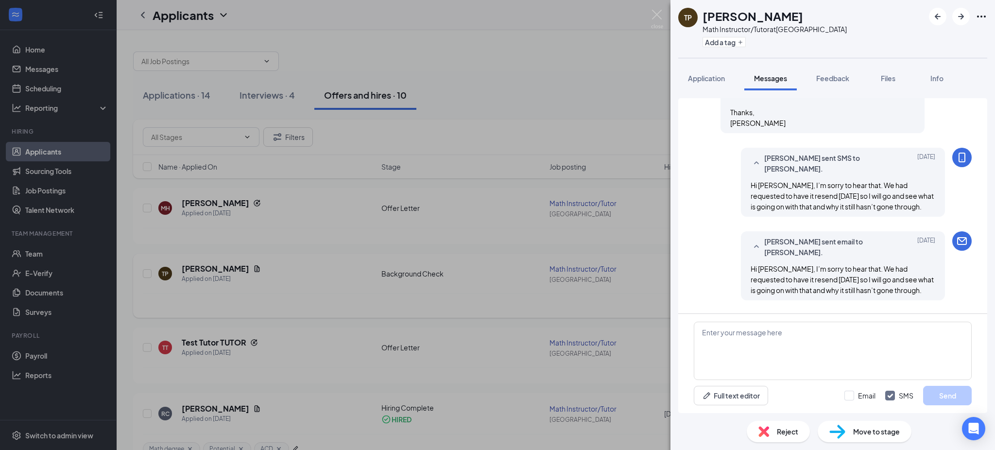
scroll to position [222, 0]
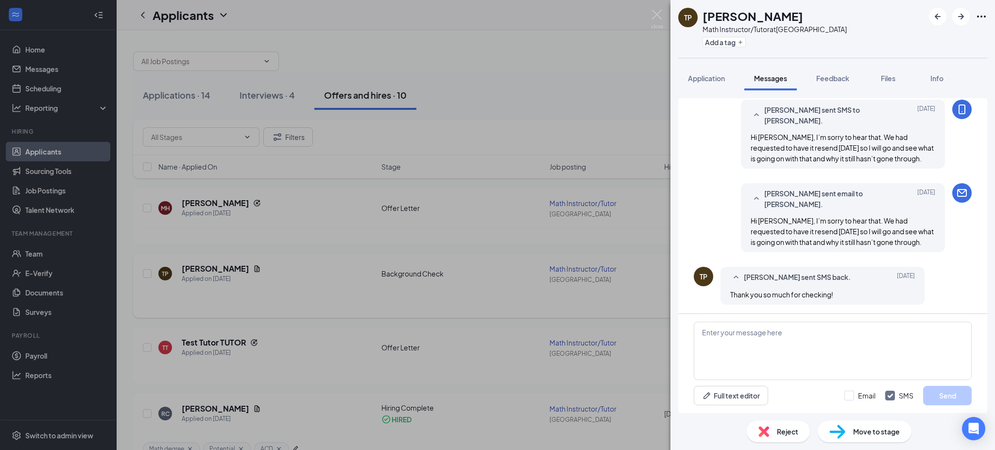
click at [872, 276] on div "[DATE]" at bounding box center [893, 278] width 44 height 12
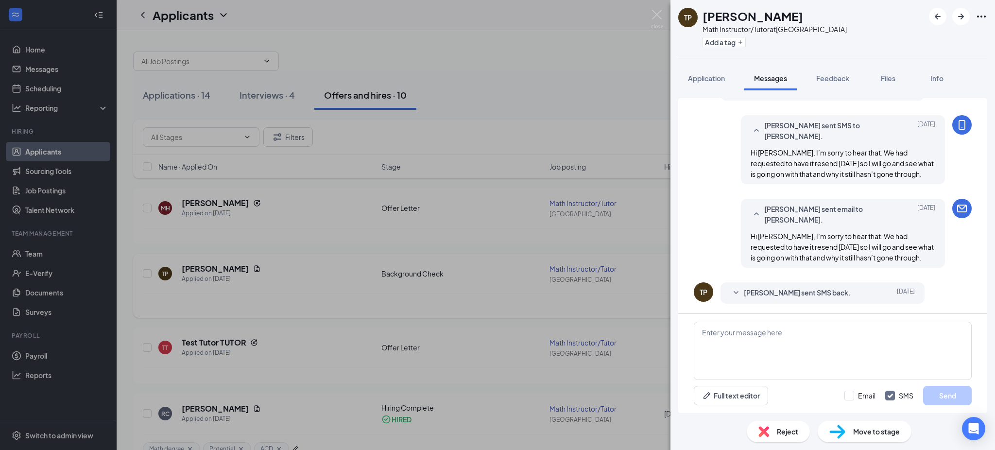
scroll to position [206, 0]
click at [872, 276] on div "Load earlier interactions (about 29 more) Applicant System Update (6) TP TAMARA…" at bounding box center [833, 104] width 278 height 422
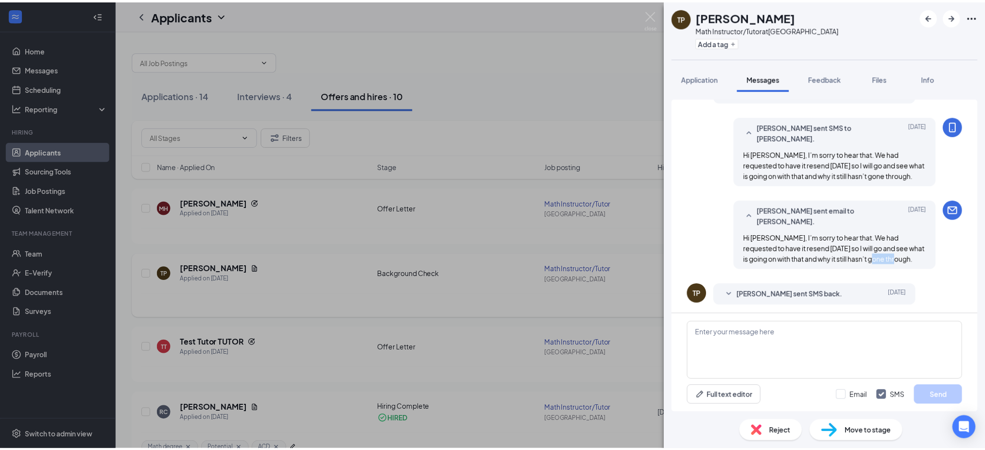
scroll to position [205, 0]
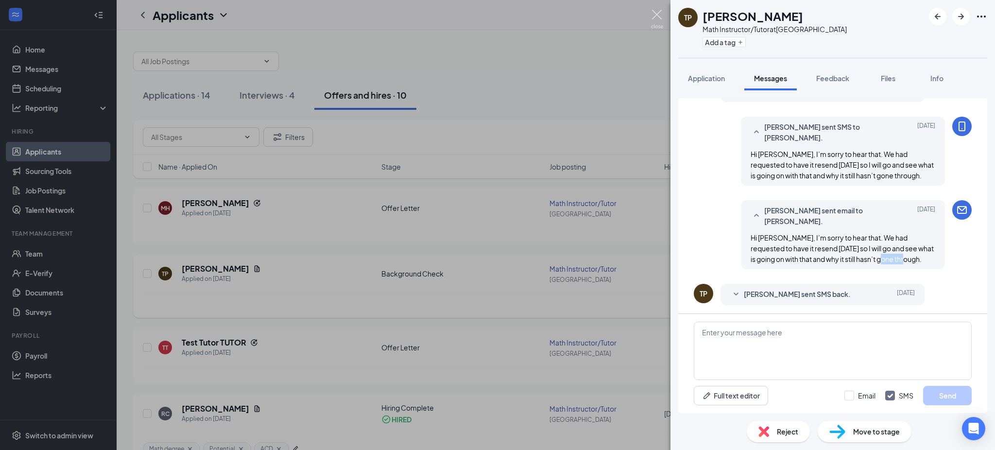
click at [654, 17] on img at bounding box center [657, 19] width 12 height 19
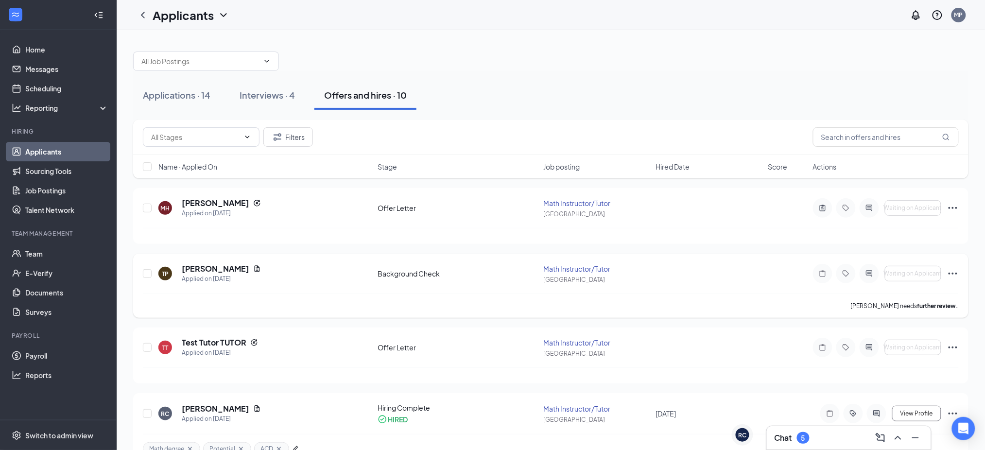
click at [954, 273] on icon "Ellipses" at bounding box center [953, 274] width 12 height 12
click at [916, 358] on p "Send reminder" at bounding box center [910, 363] width 84 height 10
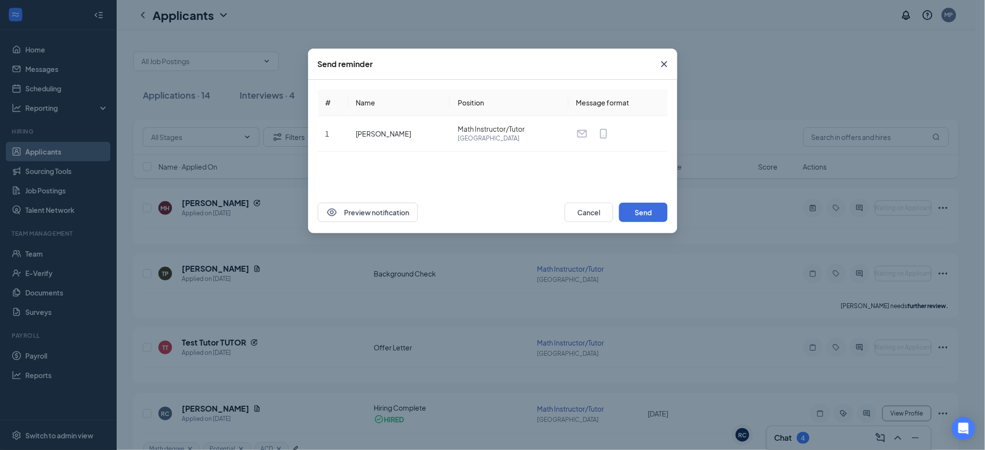
click at [666, 64] on icon "Cross" at bounding box center [664, 64] width 12 height 12
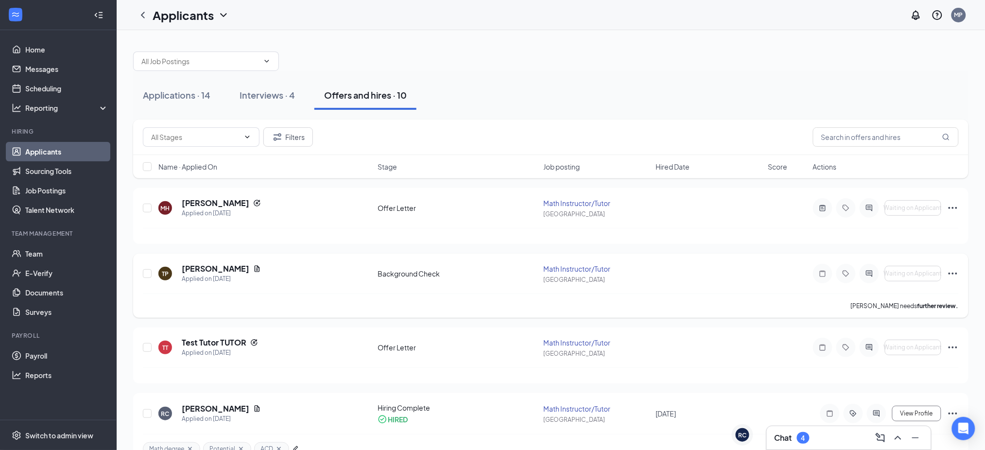
click at [954, 274] on icon "Ellipses" at bounding box center [953, 274] width 12 height 12
click at [874, 270] on icon "ActiveChat" at bounding box center [869, 274] width 12 height 8
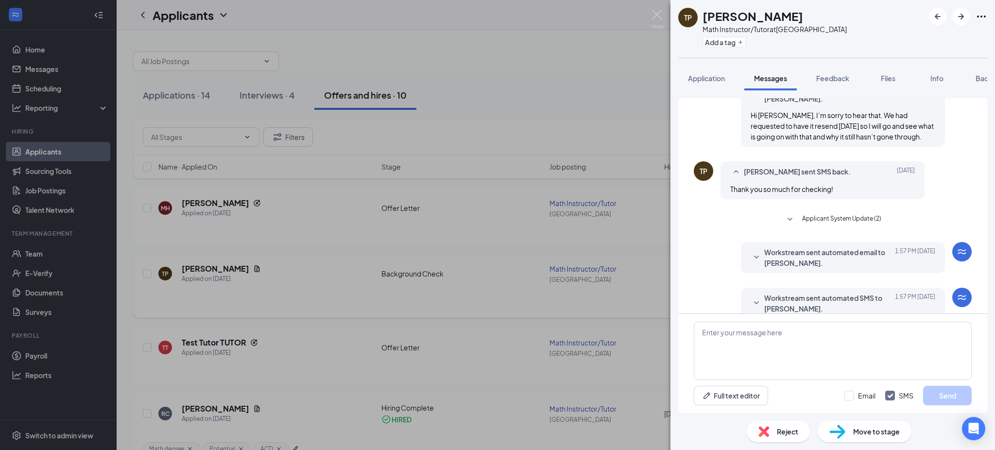
scroll to position [341, 0]
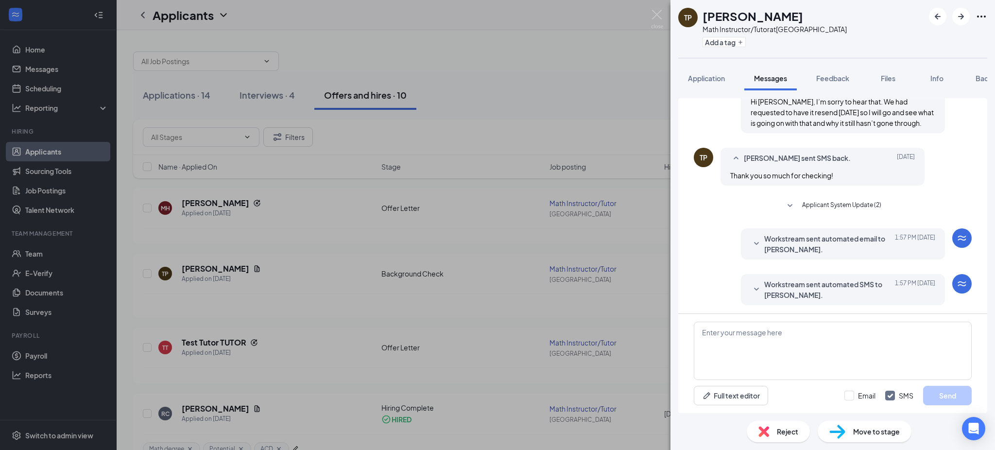
click at [863, 241] on span "Workstream sent automated email to [PERSON_NAME]." at bounding box center [827, 243] width 127 height 21
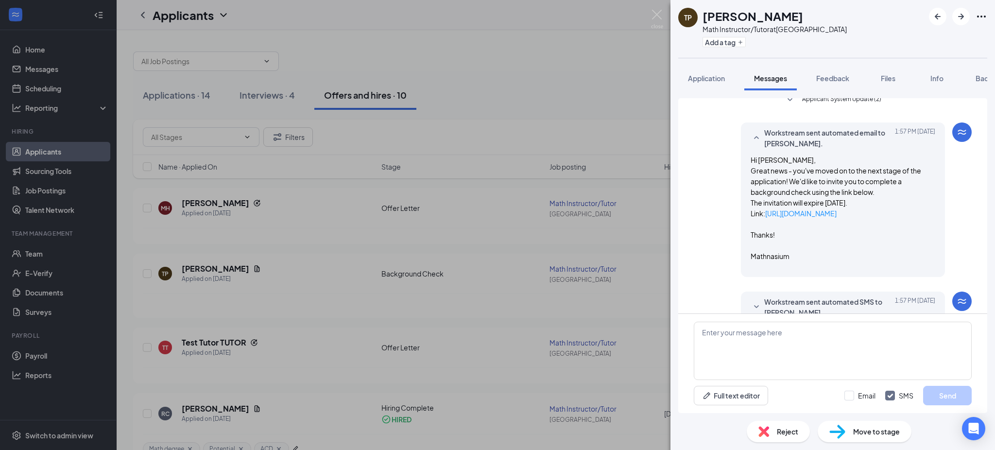
scroll to position [465, 0]
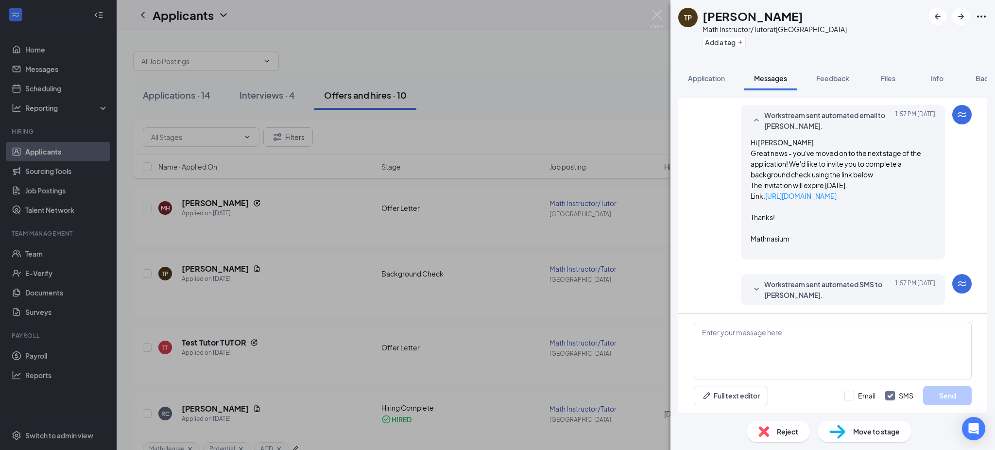
click at [844, 285] on span "Workstream sent automated SMS to [PERSON_NAME]." at bounding box center [827, 289] width 127 height 21
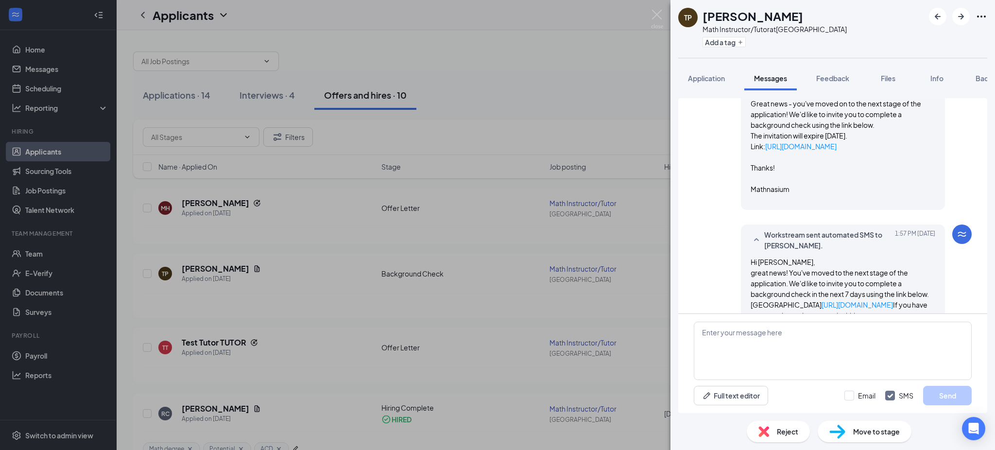
scroll to position [556, 0]
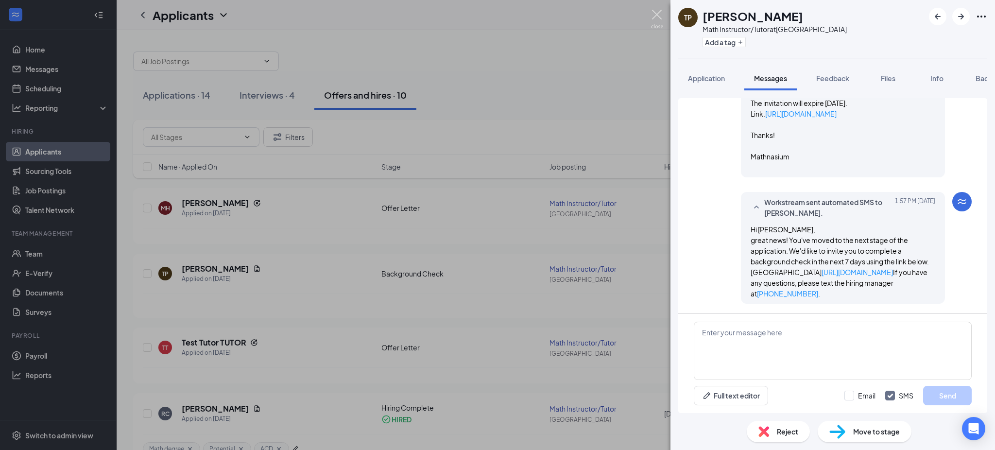
click at [652, 14] on img at bounding box center [657, 19] width 12 height 19
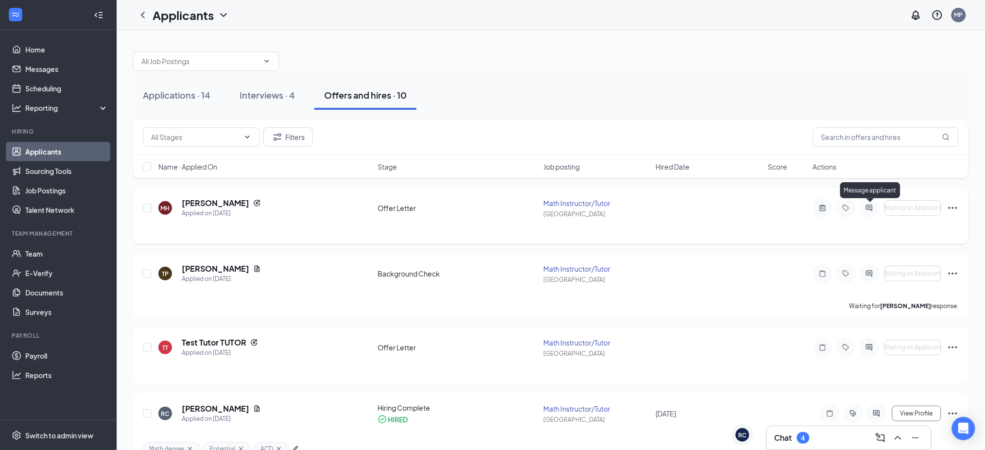
click at [864, 205] on icon "ActiveChat" at bounding box center [869, 208] width 12 height 8
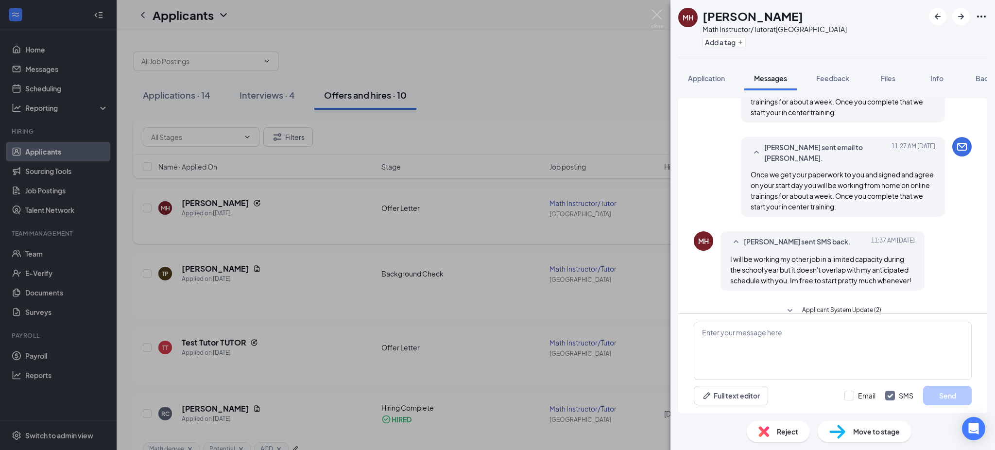
scroll to position [431, 0]
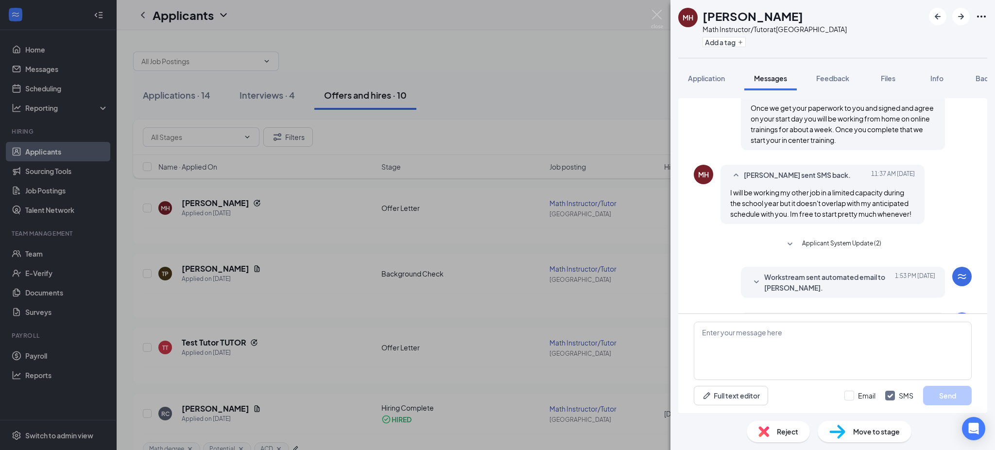
click at [840, 272] on span "Workstream sent automated email to [PERSON_NAME]." at bounding box center [827, 282] width 127 height 21
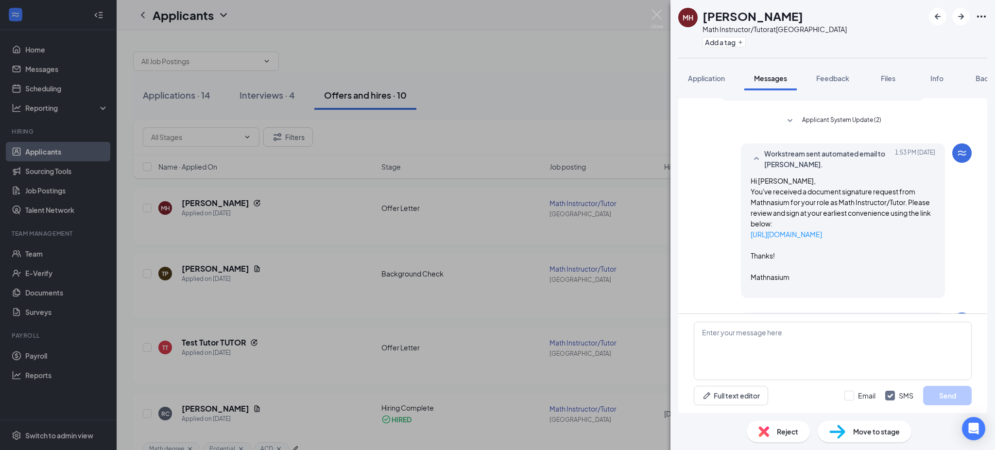
scroll to position [554, 0]
